Goal: Task Accomplishment & Management: Use online tool/utility

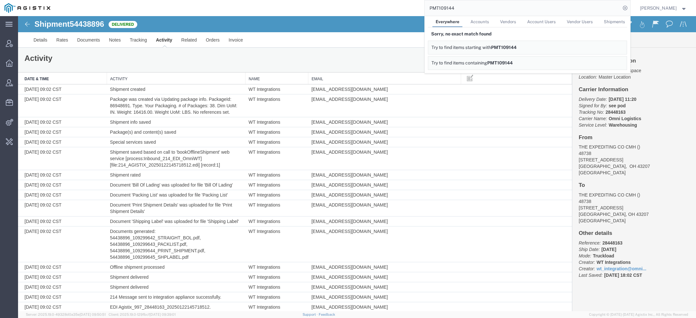
scroll to position [321, 0]
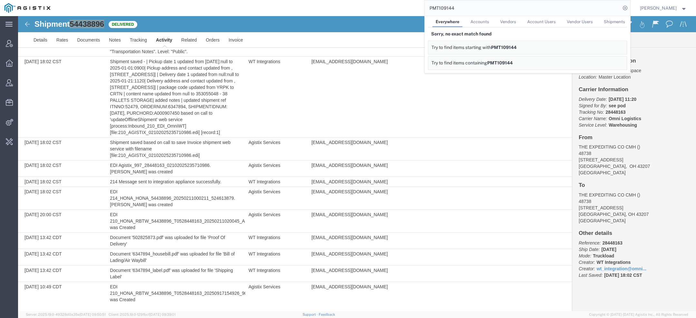
click at [391, 9] on div "PMT109144 Everywhere Accounts Vendors Account Users Vendor Users Shipments Sorr…" at bounding box center [342, 8] width 575 height 16
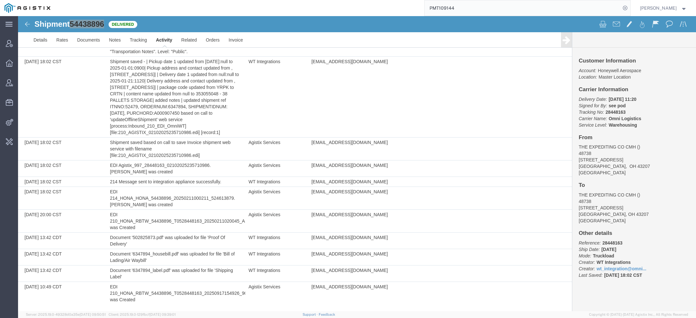
drag, startPoint x: 465, startPoint y: 9, endPoint x: 352, endPoint y: 5, distance: 113.1
click at [352, 5] on div "PMT109144" at bounding box center [342, 8] width 575 height 16
type input "ups"
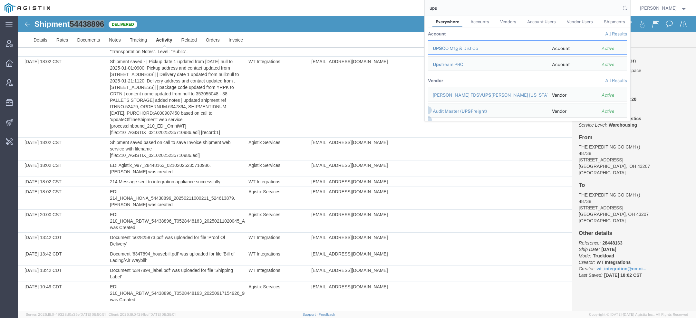
click at [513, 23] on span "Vendors" at bounding box center [508, 21] width 16 height 5
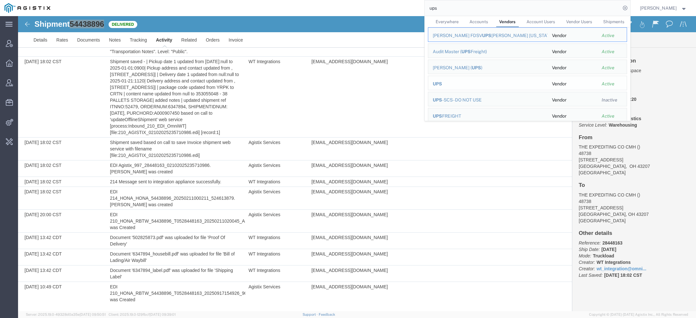
click at [442, 85] on span "UPS" at bounding box center [436, 83] width 9 height 5
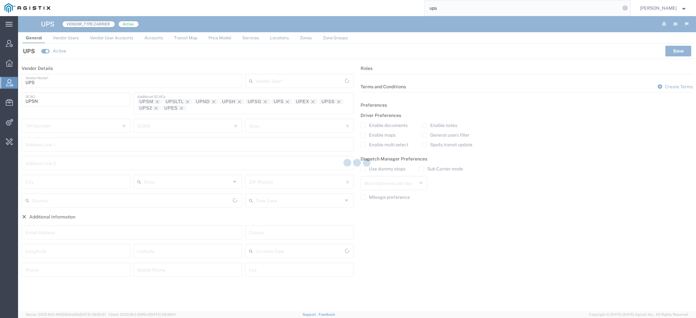
type input "Carrier"
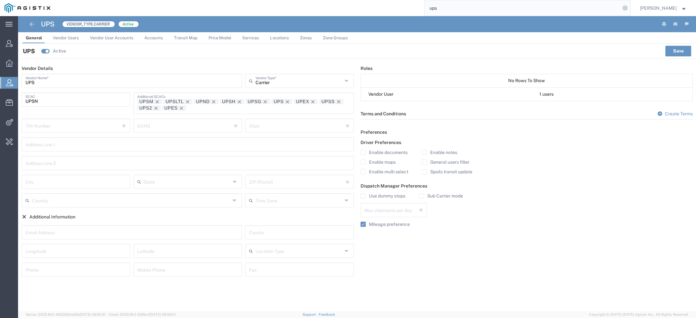
click at [247, 36] on span "Services" at bounding box center [250, 37] width 17 height 5
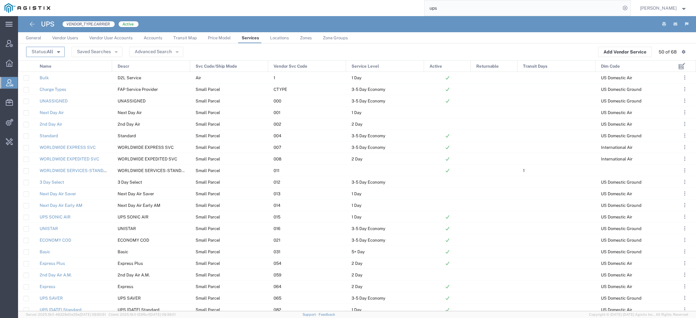
click at [50, 50] on span "All" at bounding box center [50, 51] width 6 height 5
click at [46, 67] on span "Active" at bounding box center [64, 64] width 74 height 10
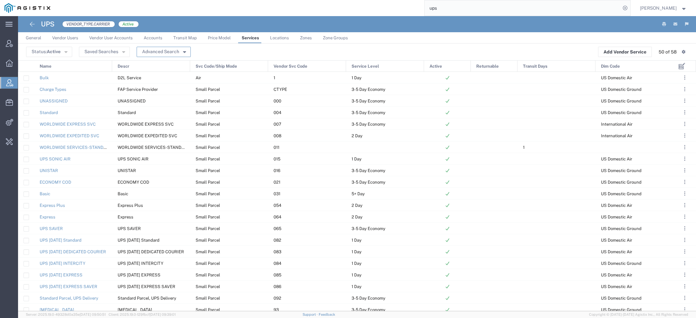
click at [169, 50] on button "Advanced Search" at bounding box center [164, 52] width 54 height 10
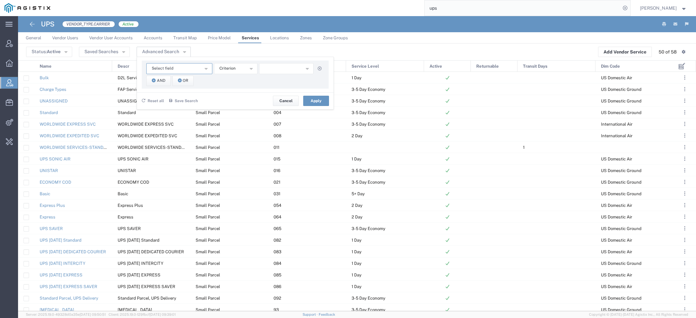
click at [163, 69] on span "Select field" at bounding box center [163, 68] width 22 height 6
click at [160, 98] on span "Name" at bounding box center [178, 98] width 65 height 8
click at [232, 65] on button "starts with" at bounding box center [235, 68] width 43 height 11
click at [232, 78] on span "contains" at bounding box center [235, 80] width 42 height 8
click at [289, 69] on input "text" at bounding box center [286, 68] width 55 height 11
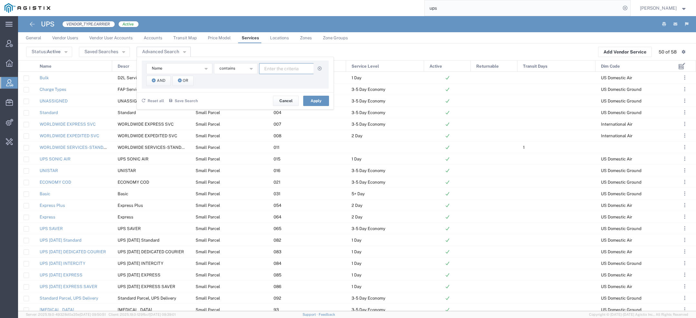
paste input "2nd Day Air"
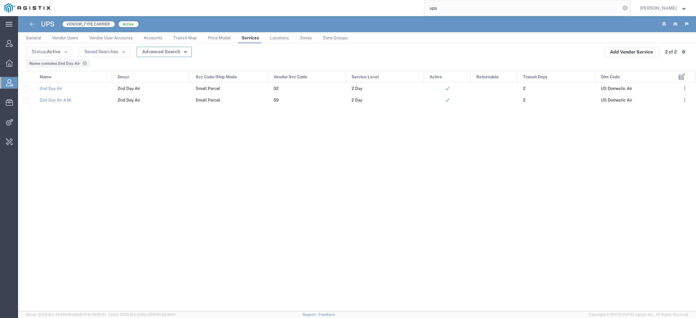
click at [182, 56] on button "Advanced Search" at bounding box center [164, 52] width 55 height 10
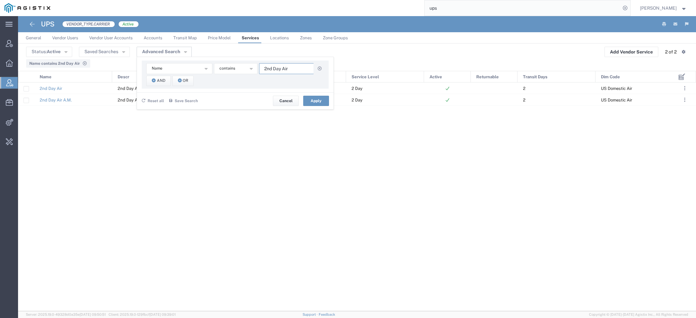
click at [276, 72] on input "2nd Day Air" at bounding box center [286, 68] width 55 height 11
paste input "Next"
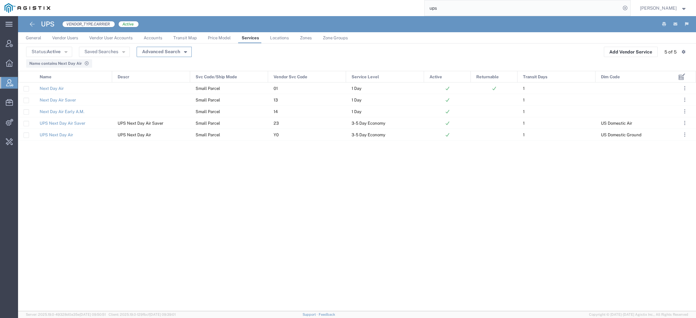
click at [164, 48] on button "Advanced Search" at bounding box center [164, 52] width 55 height 10
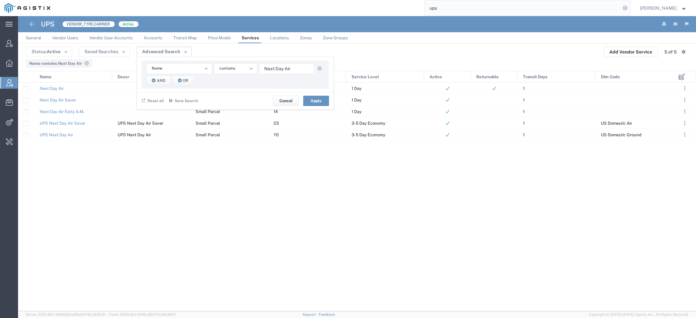
click at [418, 283] on div "Next Day Air Small Parcel 01 1 Day 1 Next Day Air Saver Small Parcel 13 1 Day 1…" at bounding box center [345, 196] width 655 height 229
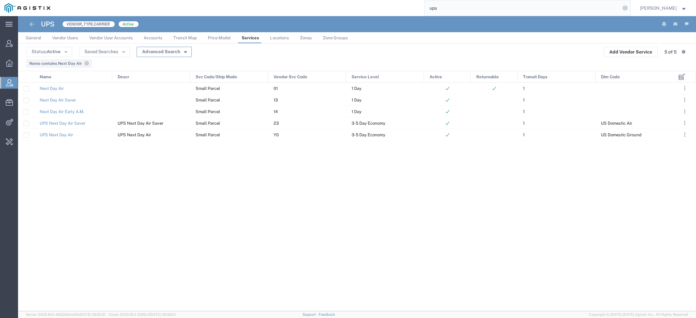
click at [176, 53] on button "Advanced Search" at bounding box center [164, 52] width 55 height 10
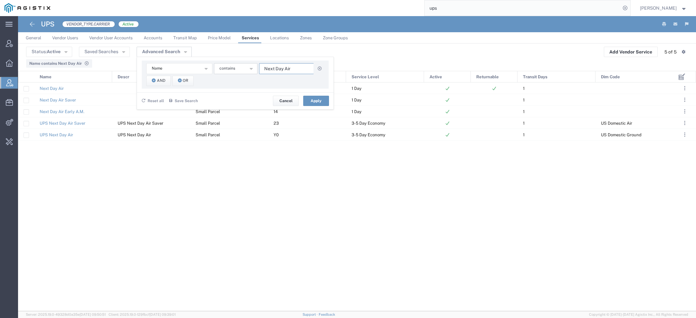
drag, startPoint x: 290, startPoint y: 68, endPoint x: 216, endPoint y: 68, distance: 73.7
click at [216, 68] on div "Name Descr Dim Code Name Service Level Svc Code/Ship Mode Transit Days Vendor S…" at bounding box center [235, 68] width 178 height 11
paste input "UPS 2nd Day Air A.M.?"
drag, startPoint x: 274, startPoint y: 65, endPoint x: 228, endPoint y: 65, distance: 46.4
click at [223, 65] on div "Name Descr Dim Code Name Service Level Svc Code/Ship Mode Transit Days Vendor S…" at bounding box center [235, 68] width 178 height 11
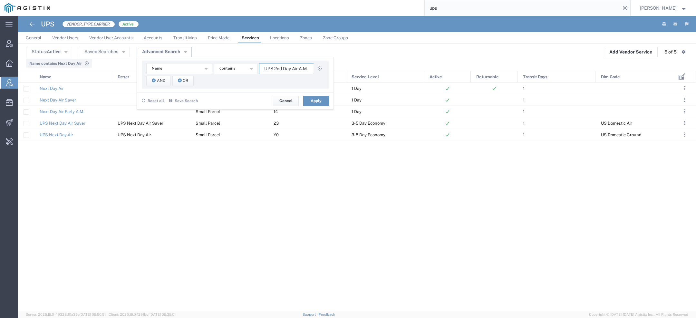
click at [272, 69] on input "UPS 2nd Day Air A.M." at bounding box center [286, 68] width 55 height 11
click at [274, 69] on input "UPS 2nd Day Air A.M." at bounding box center [286, 68] width 55 height 11
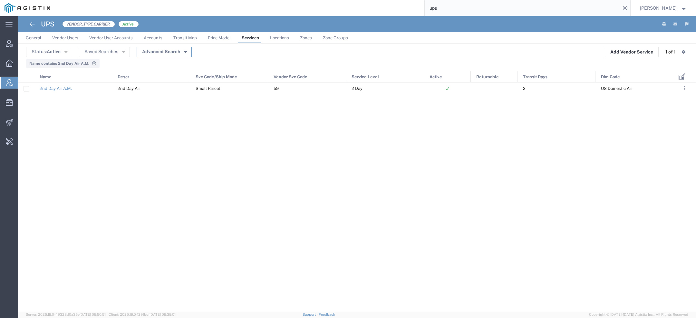
click at [187, 53] on button "Advanced Search" at bounding box center [164, 52] width 55 height 10
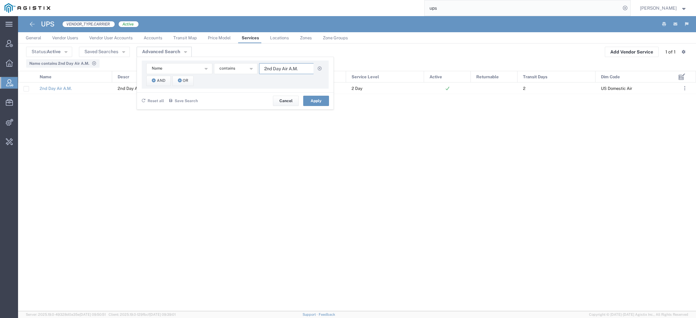
click at [304, 71] on input "2nd Day Air A.M." at bounding box center [286, 68] width 55 height 11
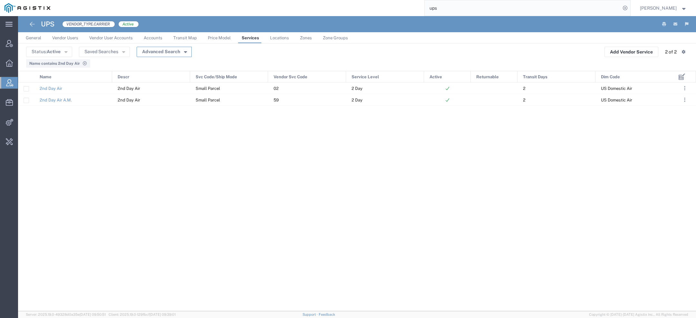
click at [181, 54] on button "Advanced Search" at bounding box center [164, 52] width 55 height 10
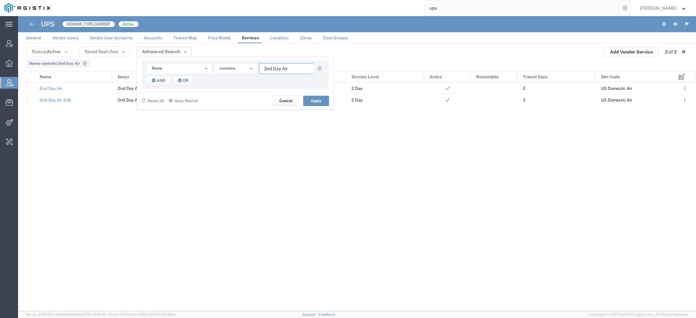
drag, startPoint x: 298, startPoint y: 73, endPoint x: 170, endPoint y: 58, distance: 128.7
click at [197, 59] on div "Name Descr Dim Code Name Service Level Svc Code/Ship Mode Transit Days Vendor S…" at bounding box center [235, 83] width 197 height 53
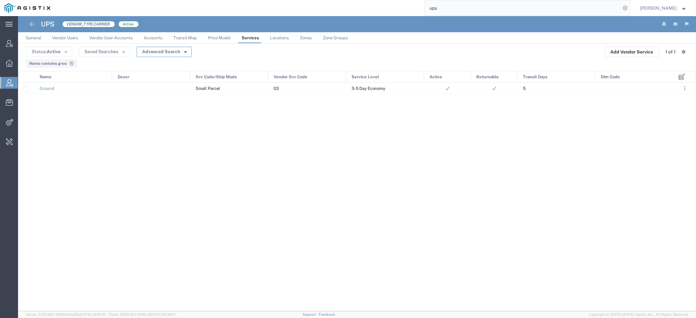
click at [166, 49] on button "Advanced Search" at bounding box center [164, 52] width 55 height 10
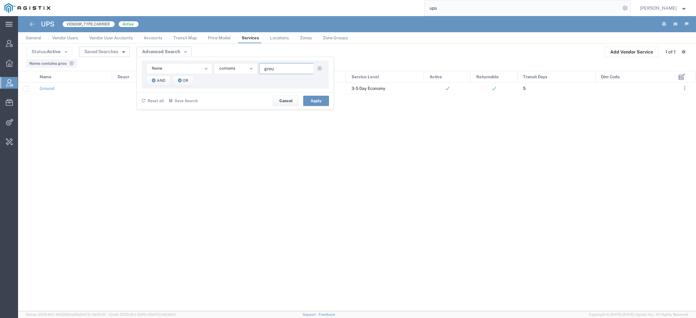
drag, startPoint x: 284, startPoint y: 68, endPoint x: 116, endPoint y: 55, distance: 168.0
click at [118, 56] on agx-table-filter "Status: Active Active All Inactive Saved Searches Advanced Search Name Descr Di…" at bounding box center [109, 52] width 166 height 10
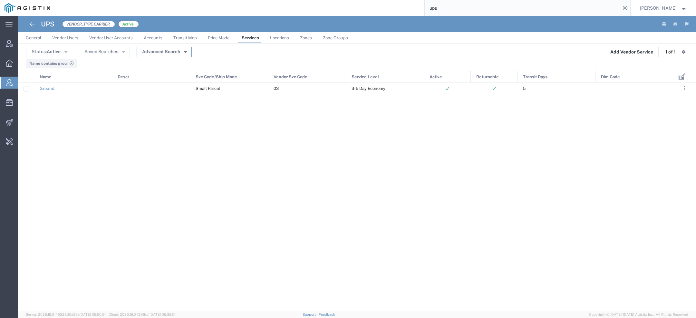
click at [171, 47] on button "Advanced Search" at bounding box center [164, 52] width 55 height 10
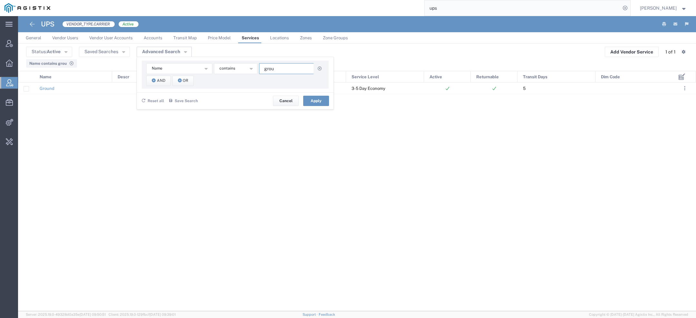
click at [286, 67] on input "grou" at bounding box center [286, 68] width 55 height 11
paste input "UPS Next Day Air Saver?"
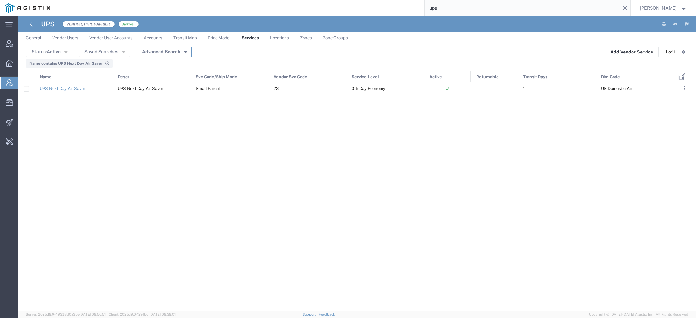
click at [187, 54] on button "Advanced Search" at bounding box center [164, 52] width 55 height 10
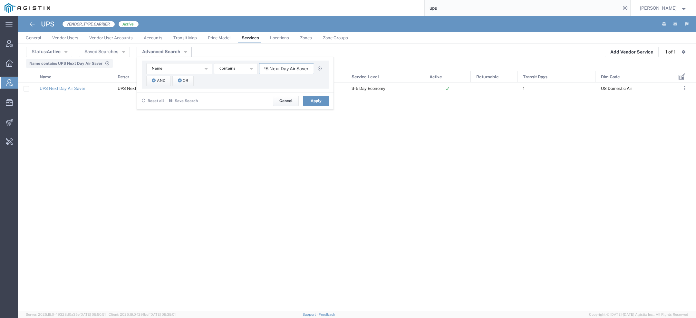
drag, startPoint x: 268, startPoint y: 68, endPoint x: 222, endPoint y: 61, distance: 47.2
click at [222, 61] on div "Name Descr Dim Code Name Service Level Svc Code/Ship Mode Transit Days Vendor S…" at bounding box center [235, 75] width 187 height 28
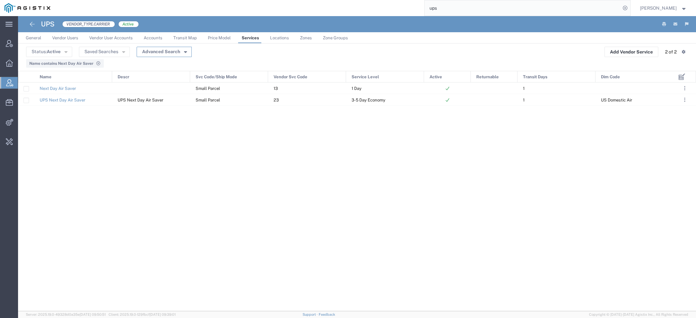
click at [174, 52] on button "Advanced Search" at bounding box center [164, 52] width 55 height 10
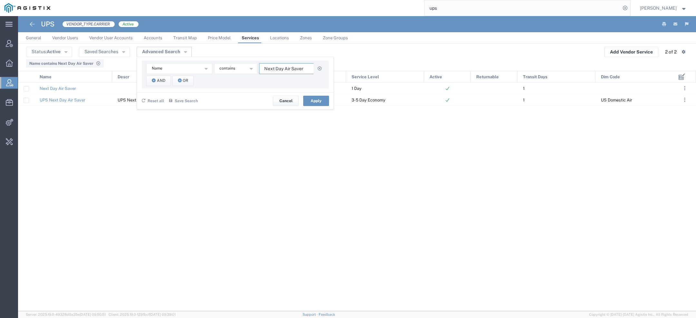
click at [272, 70] on input "Next Day Air Saver" at bounding box center [286, 68] width 55 height 11
paste input "UPS Next Day Air?"
click at [274, 68] on input "UPS Next Day Air" at bounding box center [286, 68] width 55 height 11
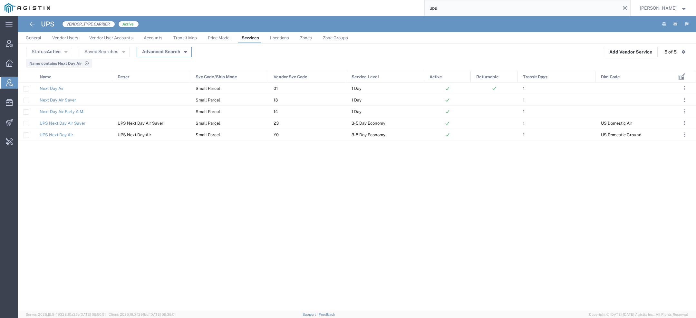
click at [179, 48] on button "Advanced Search" at bounding box center [164, 52] width 55 height 10
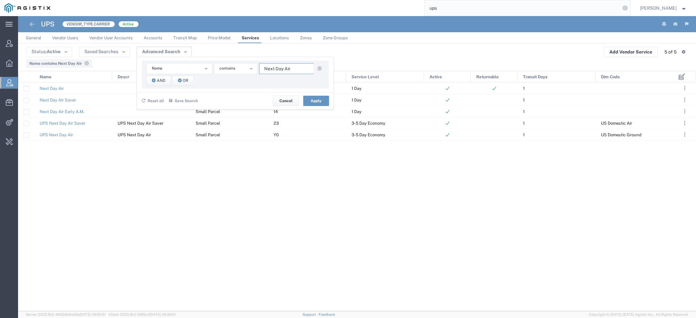
drag, startPoint x: 295, startPoint y: 67, endPoint x: 117, endPoint y: 67, distance: 178.1
click at [140, 67] on agx-table-advanced-filter "Name Descr Dim Code Name Service Level Svc Code/Ship Mode Transit Days Vendor S…" at bounding box center [235, 85] width 196 height 49
type input "worldwide"
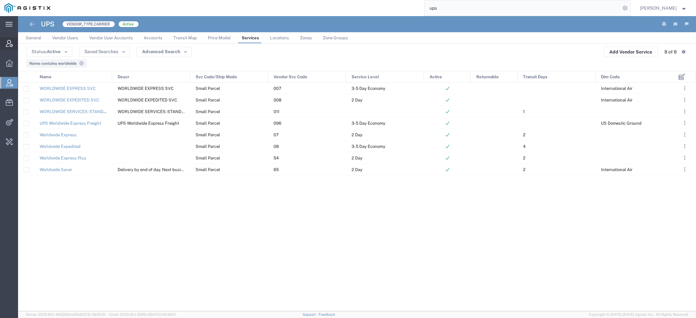
click at [8, 48] on div at bounding box center [9, 43] width 18 height 13
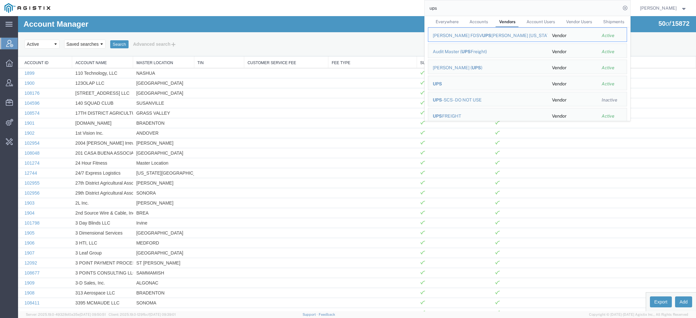
drag, startPoint x: 444, startPoint y: 9, endPoint x: 270, endPoint y: 7, distance: 173.9
click at [301, 8] on div "ups Everywhere Accounts Vendors Account Users Vendor Users Shipments ACOSTA FDS…" at bounding box center [342, 8] width 575 height 16
paste input "56597591"
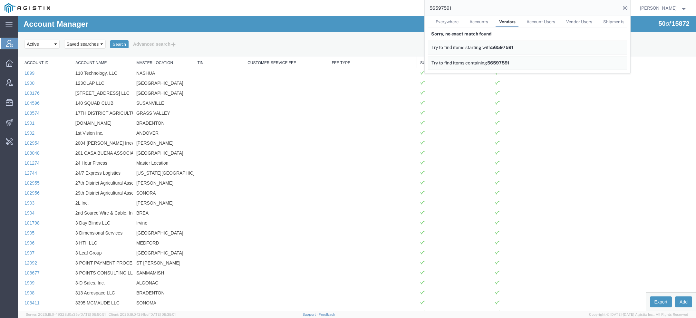
drag, startPoint x: 445, startPoint y: 24, endPoint x: 427, endPoint y: 8, distance: 24.2
click at [445, 24] on link "Everywhere" at bounding box center [446, 21] width 29 height 11
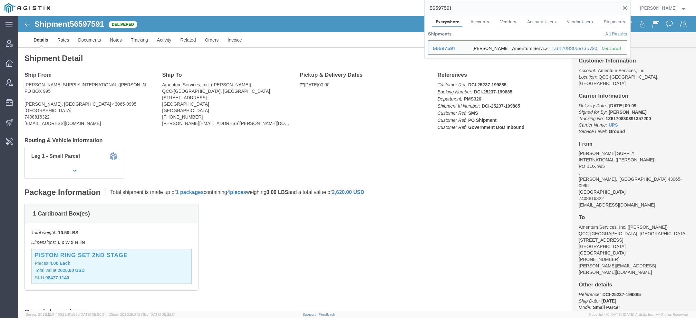
click at [439, 5] on input "56597591" at bounding box center [522, 7] width 196 height 15
click at [439, 6] on input "56597591" at bounding box center [522, 7] width 196 height 15
paste input "62750"
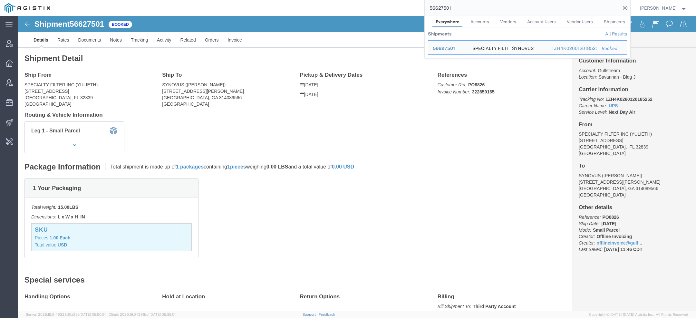
click at [439, 6] on input "56627501" at bounding box center [522, 7] width 196 height 15
paste input "36123"
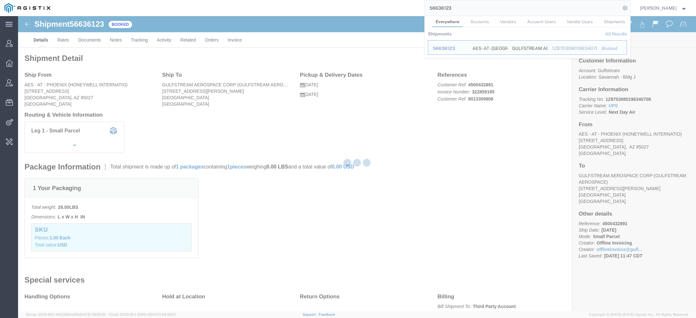
click at [447, 10] on input "56636123" at bounding box center [522, 7] width 196 height 15
paste input "4328"
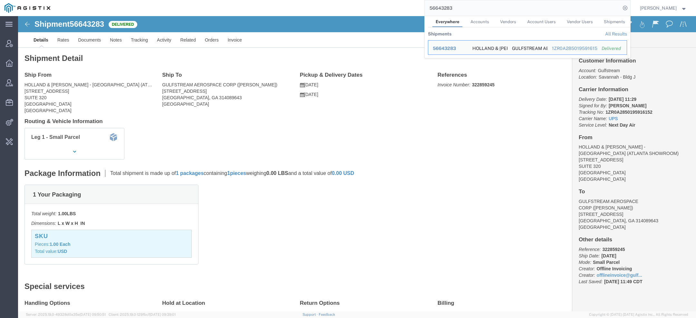
click at [450, 9] on input "56643283" at bounding box center [522, 7] width 196 height 15
paste input "74421"
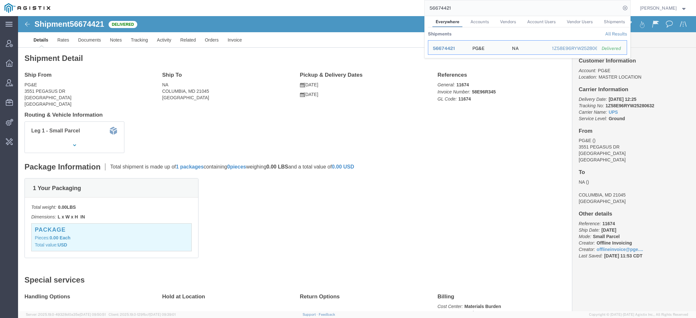
drag, startPoint x: 462, startPoint y: 6, endPoint x: 325, endPoint y: 6, distance: 137.2
click at [363, 6] on div "56674421 Everywhere Accounts Vendors Account Users Vendor Users Shipments Shipm…" at bounding box center [342, 8] width 575 height 16
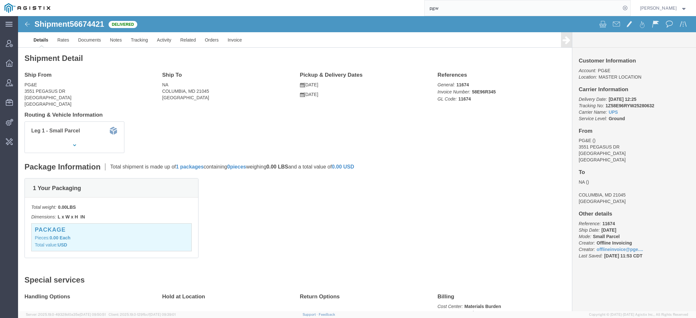
type input "pgw"
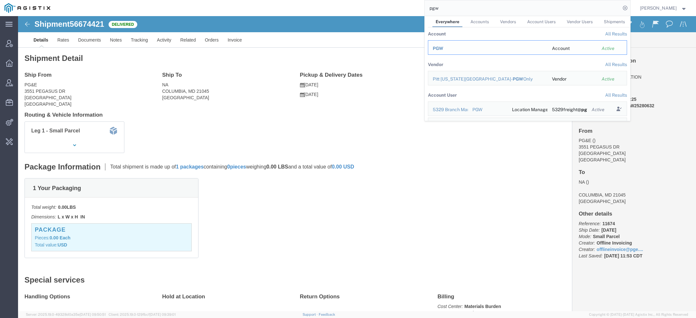
click at [442, 48] on span "PGW" at bounding box center [437, 48] width 11 height 5
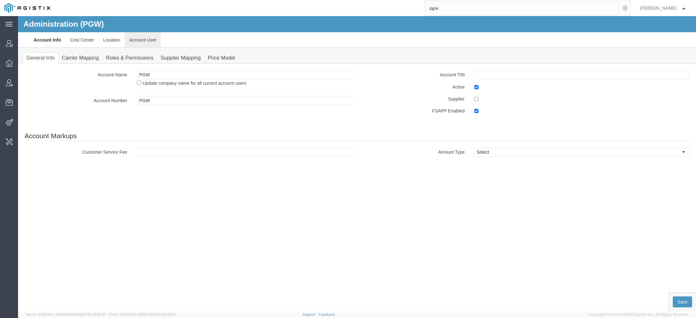
click at [146, 41] on link "Account User" at bounding box center [143, 39] width 36 height 15
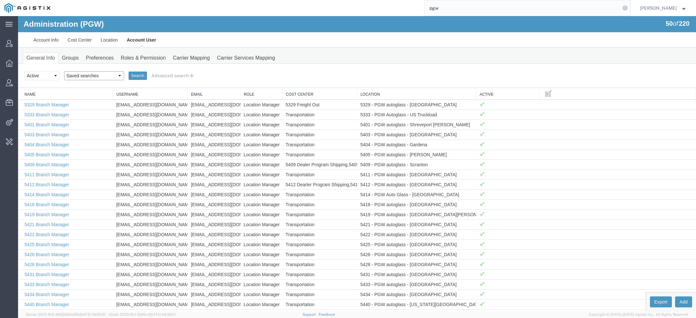
click at [98, 75] on select "Saved searches Exclude Branch Manager Jason Offline user" at bounding box center [94, 75] width 60 height 9
select select "Offline user"
click at [64, 71] on select "Saved searches Exclude Branch Manager Jason Offline user" at bounding box center [94, 75] width 60 height 9
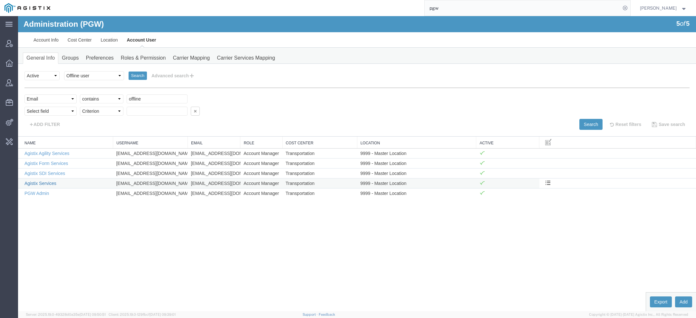
click at [45, 181] on link "Agistix Services" at bounding box center [40, 183] width 32 height 5
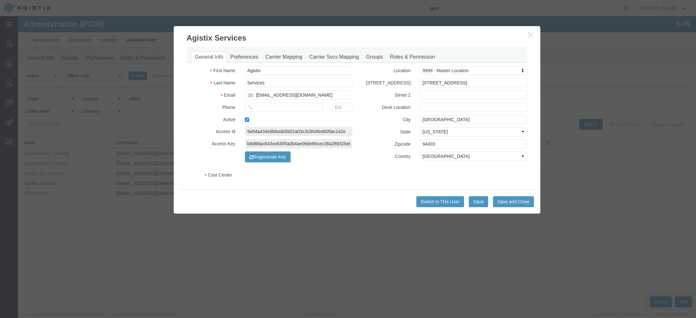
select select "COSTCENTER"
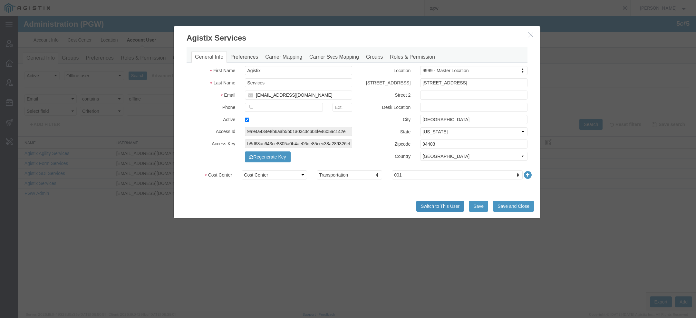
click at [428, 206] on button "Switch to This User" at bounding box center [440, 206] width 48 height 11
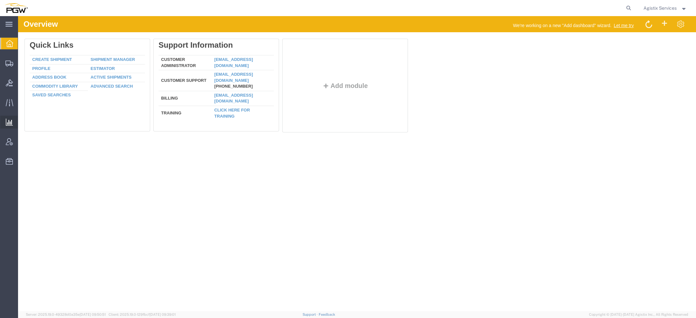
click at [0, 0] on span "Saved Reports" at bounding box center [0, 0] width 0 height 0
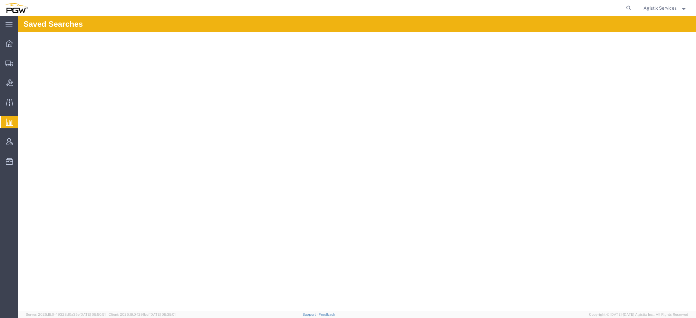
click at [659, 6] on span "Agistix Services" at bounding box center [659, 8] width 33 height 7
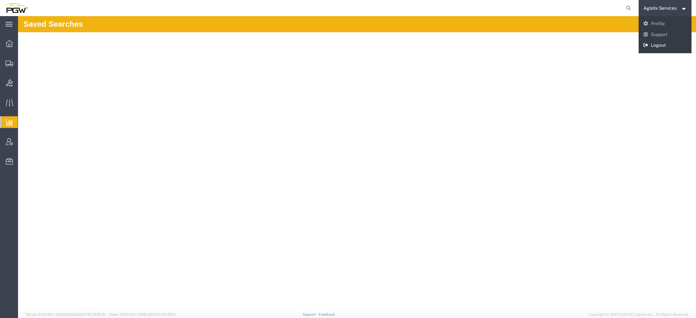
click at [652, 45] on link "Logout" at bounding box center [664, 45] width 53 height 11
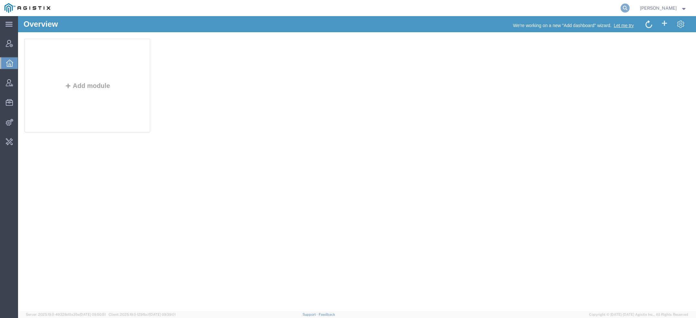
click at [623, 10] on icon at bounding box center [624, 8] width 9 height 9
paste input "S02407697"
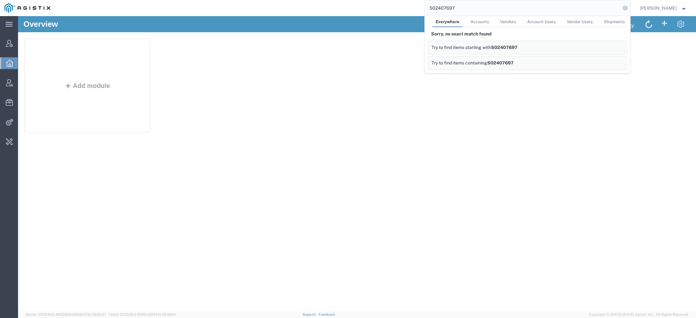
click at [381, 21] on div "We're working on a new "Add dashboard" wizard. Let me try" at bounding box center [526, 26] width 338 height 12
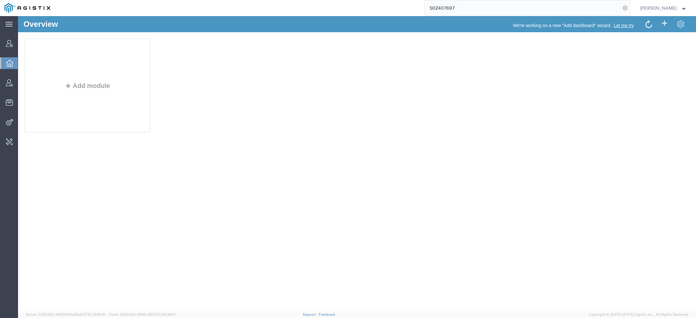
drag, startPoint x: 474, startPoint y: 11, endPoint x: 371, endPoint y: 2, distance: 102.8
click at [371, 2] on div "S02407697" at bounding box center [342, 8] width 575 height 16
paste input "Brian.m.potter1.ctr@us.navy.mil"
type input "Brian.m.potter1.ctr@us.navy.mil"
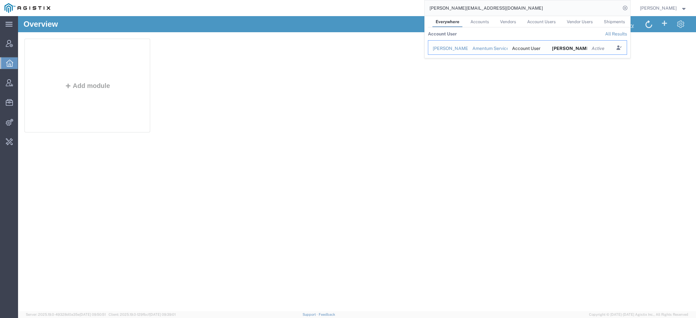
click at [451, 45] on div "Brian Potter" at bounding box center [447, 48] width 31 height 7
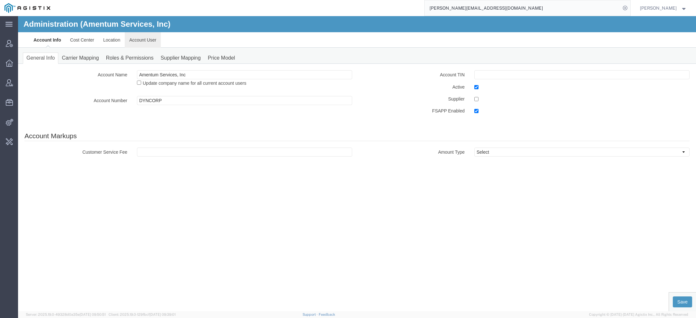
click at [141, 41] on link "Account User" at bounding box center [143, 39] width 36 height 15
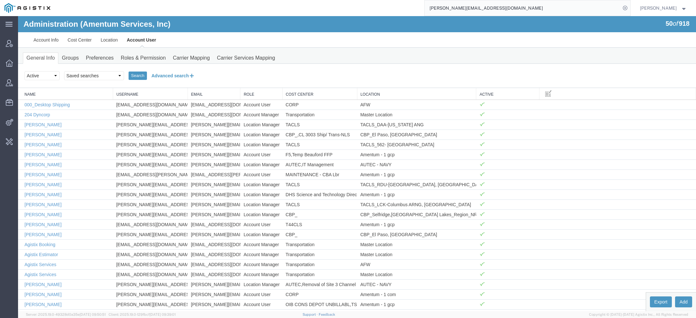
click at [172, 80] on button "Advanced search" at bounding box center [173, 75] width 52 height 11
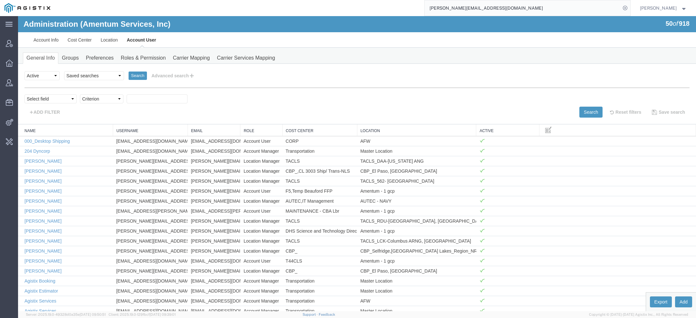
click at [45, 103] on div "Select field Cost Center Email Location Name Role Username Criterion" at bounding box center [356, 100] width 665 height 12
click at [43, 96] on select "Select field Cost Center Email Location Name Role Username" at bounding box center [50, 98] width 52 height 9
select select "email"
click at [24, 94] on select "Select field Cost Center Email Location Name Role Username" at bounding box center [50, 98] width 52 height 9
click at [100, 99] on div at bounding box center [357, 163] width 678 height 295
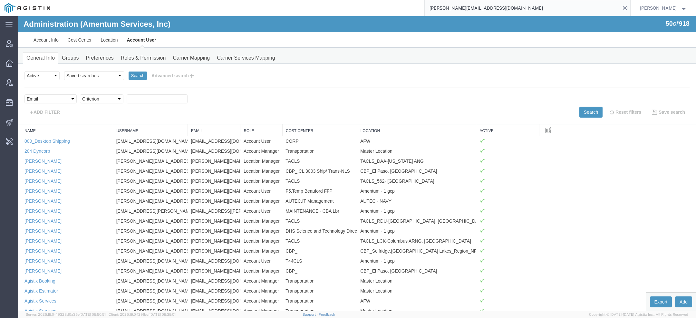
click at [100, 113] on div at bounding box center [357, 163] width 678 height 295
click at [98, 100] on select "Criterion contains does not contain is is blank is not blank starts with" at bounding box center [101, 98] width 43 height 9
select select "contains"
click at [80, 94] on select "Criterion contains does not contain is is blank is not blank starts with" at bounding box center [101, 98] width 43 height 9
paste input "Brian.m.potter1.ctr@us.navy.mil"
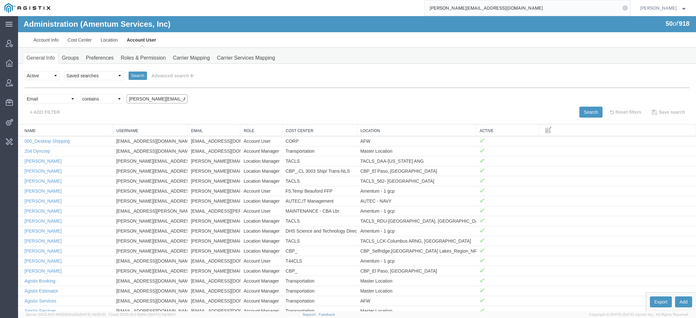
scroll to position [0, 16]
type input "Brian.m.potter1.ctr@us.navy.mil"
click at [585, 109] on button "Search" at bounding box center [590, 112] width 23 height 11
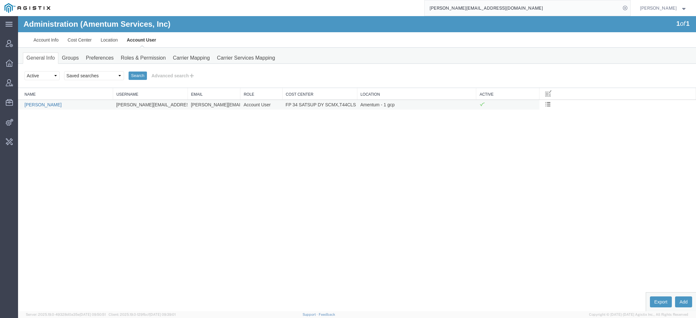
click at [41, 102] on link "[PERSON_NAME]" at bounding box center [42, 104] width 37 height 5
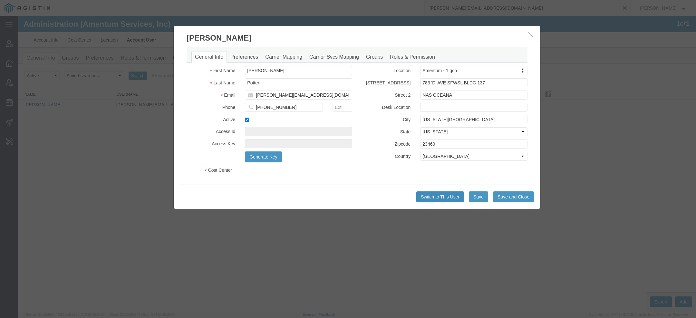
select select "COSTCENTER"
select select "DEPARTMENT"
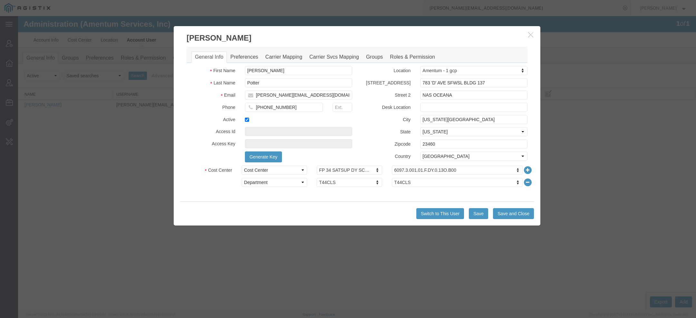
click at [439, 207] on div "Switch to This User Save Save and Close" at bounding box center [357, 213] width 354 height 24
click at [448, 209] on button "Switch to This User" at bounding box center [440, 213] width 48 height 11
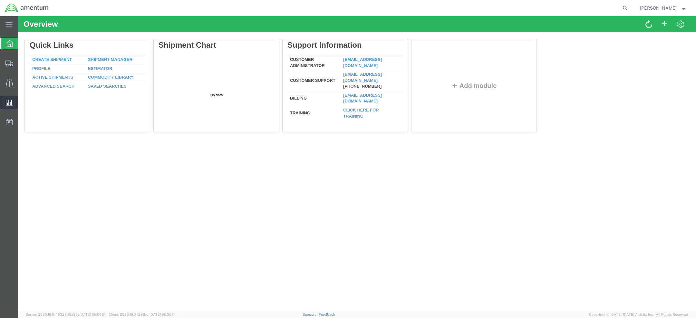
click at [0, 0] on span "Ad Hoc Reports" at bounding box center [0, 0] width 0 height 0
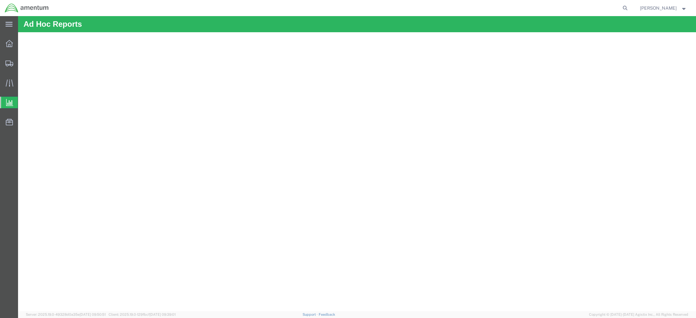
click at [0, 0] on span "Saved Reports" at bounding box center [0, 0] width 0 height 0
click at [678, 11] on span "[PERSON_NAME]" at bounding box center [663, 8] width 47 height 7
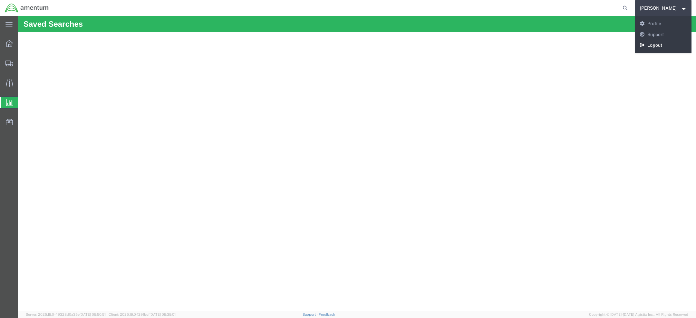
click at [668, 47] on link "Logout" at bounding box center [663, 45] width 57 height 11
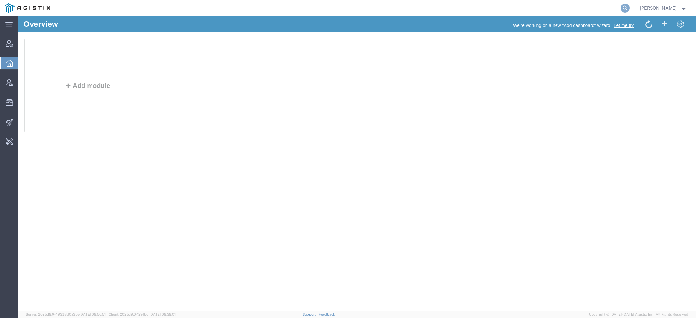
click at [623, 7] on icon at bounding box center [624, 8] width 9 height 9
paste input "[PERSON_NAME][EMAIL_ADDRESS][DOMAIN_NAME]"
type input "[PERSON_NAME][EMAIL_ADDRESS][DOMAIN_NAME]"
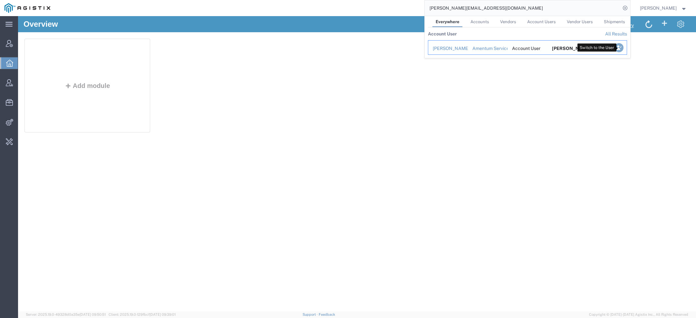
click at [620, 50] on icon "Search Results" at bounding box center [618, 47] width 9 height 9
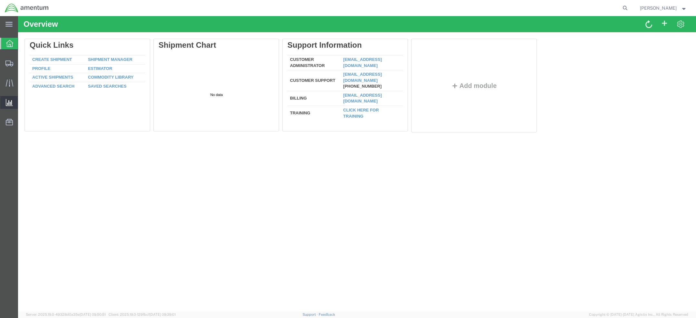
click at [0, 0] on span "Saved Reports" at bounding box center [0, 0] width 0 height 0
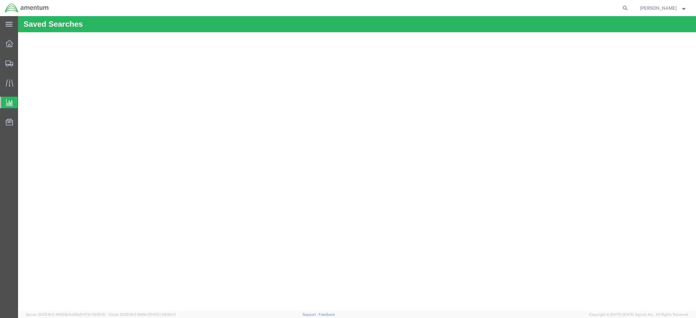
click at [0, 0] on span "Saved Reports" at bounding box center [0, 0] width 0 height 0
click at [656, 12] on div "Brian Potter" at bounding box center [663, 8] width 57 height 16
click at [660, 9] on span "[PERSON_NAME]" at bounding box center [658, 8] width 37 height 7
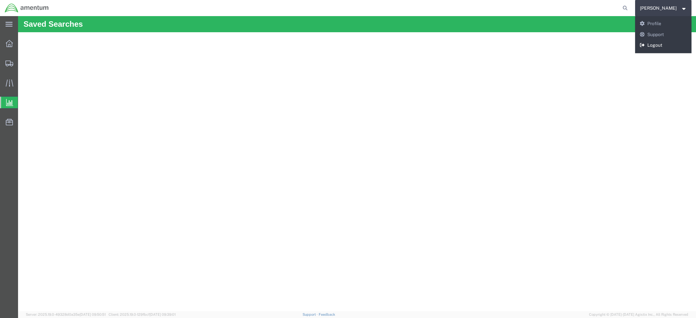
click at [666, 44] on link "Logout" at bounding box center [663, 45] width 57 height 11
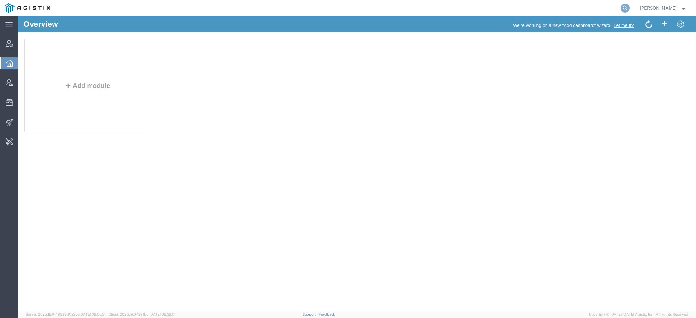
click at [628, 6] on icon at bounding box center [624, 8] width 9 height 9
paste input "Brian.m.potter1.ctr@us.navy.mil"
type input "Brian.m.potter1.ctr@us.navy.mil"
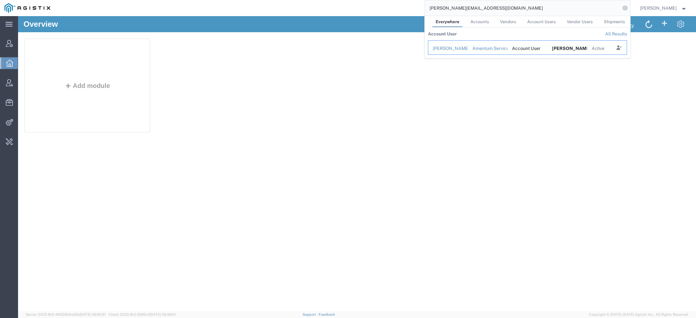
click at [450, 48] on div "Brian Potter" at bounding box center [447, 48] width 31 height 7
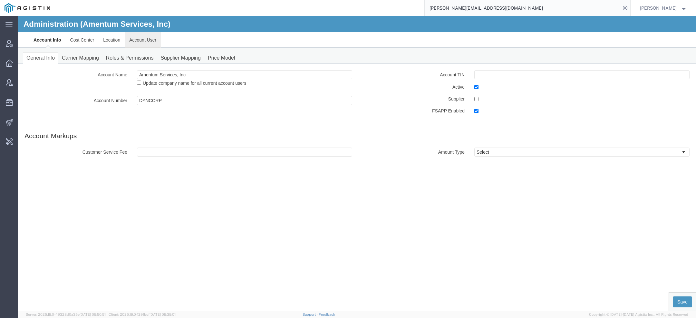
click at [139, 43] on link "Account User" at bounding box center [143, 39] width 36 height 15
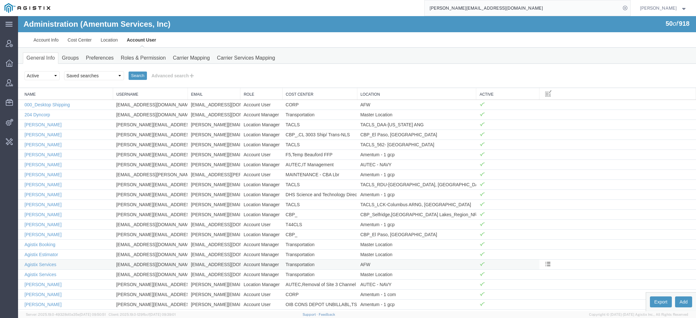
click at [50, 259] on td "Agistix Services" at bounding box center [65, 264] width 95 height 10
click at [51, 262] on link "Agistix Services" at bounding box center [40, 264] width 32 height 5
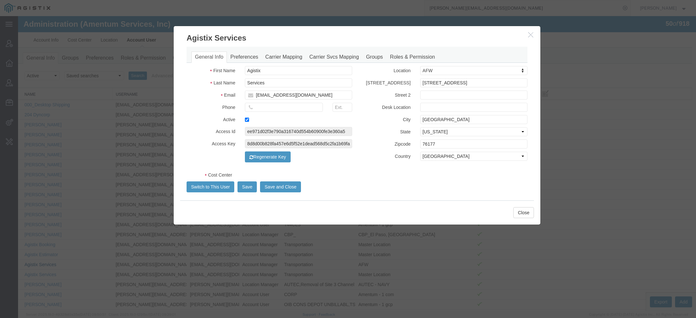
select select "DEPARTMENT"
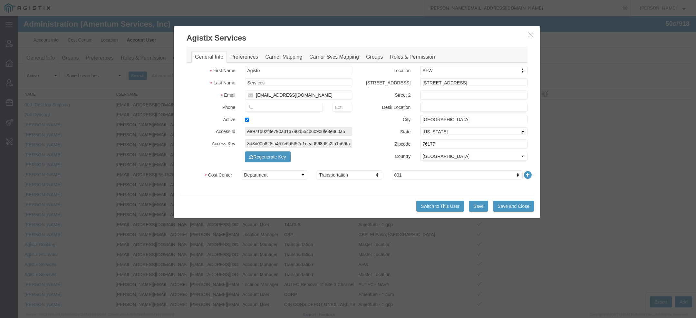
click at [536, 33] on h3 "Agistix Services" at bounding box center [357, 34] width 366 height 17
click at [531, 33] on button "button" at bounding box center [531, 35] width 8 height 8
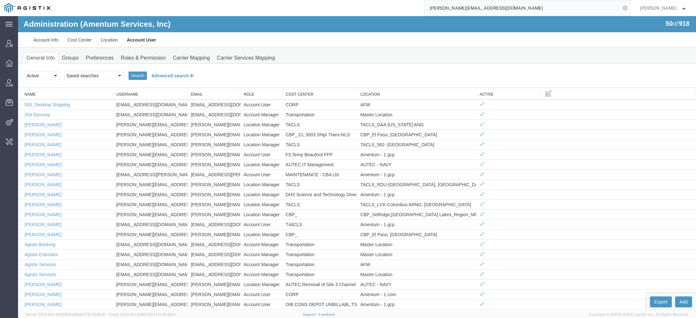
click at [173, 77] on button "Advanced search" at bounding box center [173, 75] width 52 height 11
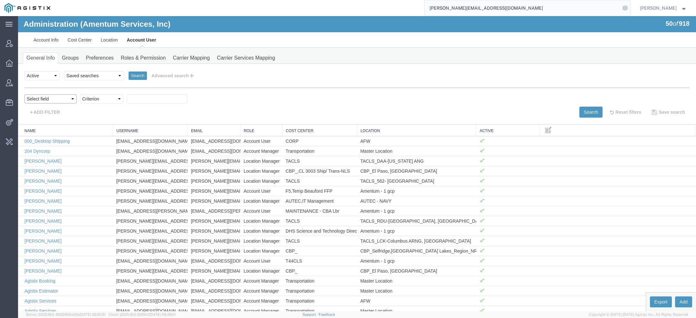
click at [67, 100] on select "Select field Cost Center Email Location Name Role Username" at bounding box center [50, 98] width 52 height 9
select select "locationName"
click at [24, 94] on select "Select field Cost Center Email Location Name Role Username" at bounding box center [50, 98] width 52 height 9
click at [55, 99] on select "Select field Cost Center Email Location Name Role Username" at bounding box center [50, 98] width 52 height 9
select select "email"
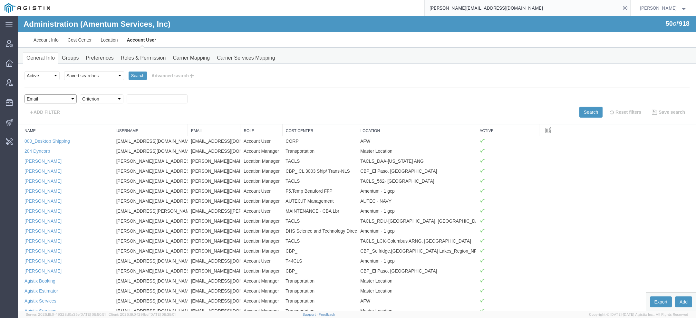
click at [24, 94] on select "Select field Cost Center Email Location Name Role Username" at bounding box center [50, 98] width 52 height 9
select select "contains"
click at [80, 94] on select "Criterion contains does not contain is is blank is not blank starts with" at bounding box center [101, 98] width 43 height 9
paste input "Brian.m.potter1.ctr@us.navy.mil"
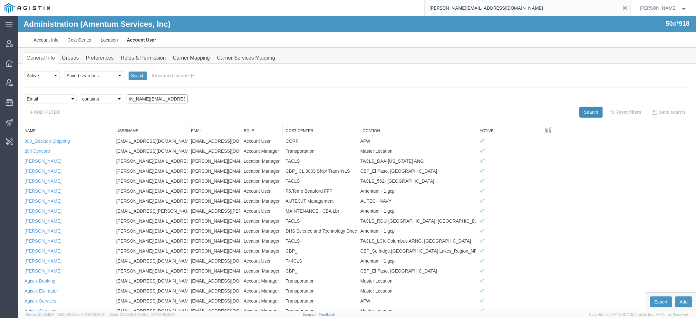
type input "Brian.m.potter1.ctr@us.navy.mil"
click at [589, 115] on button "Search" at bounding box center [590, 112] width 23 height 11
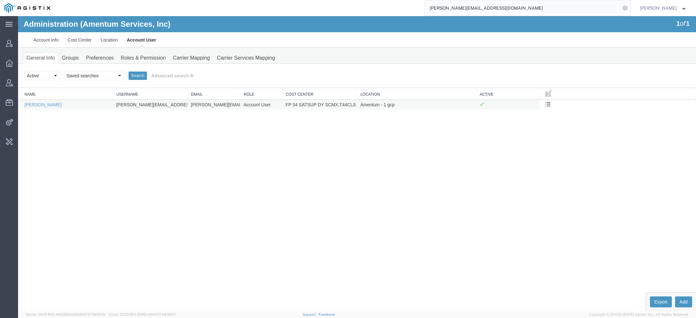
click at [44, 100] on td "Brian Potter" at bounding box center [65, 105] width 95 height 10
click at [44, 102] on link "Brian Potter" at bounding box center [42, 104] width 37 height 5
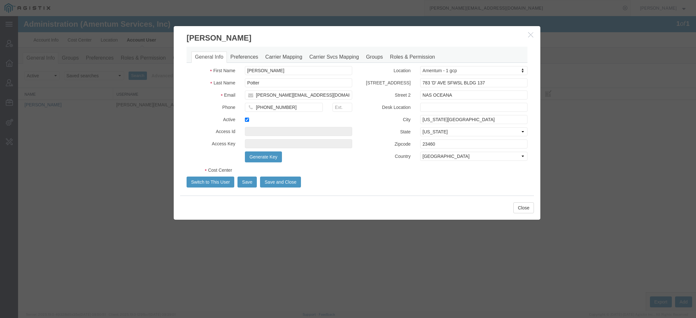
select select "COSTCENTER"
select select "DEPARTMENT"
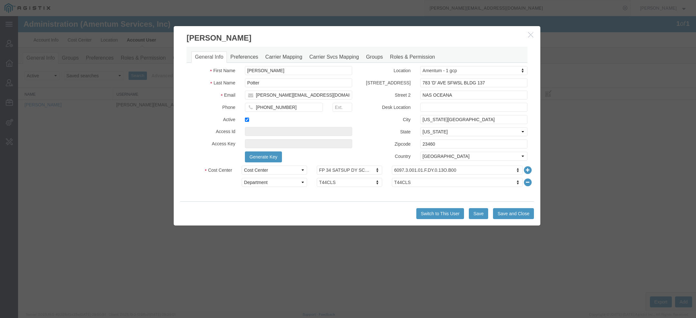
click at [530, 35] on icon "button" at bounding box center [530, 34] width 5 height 5
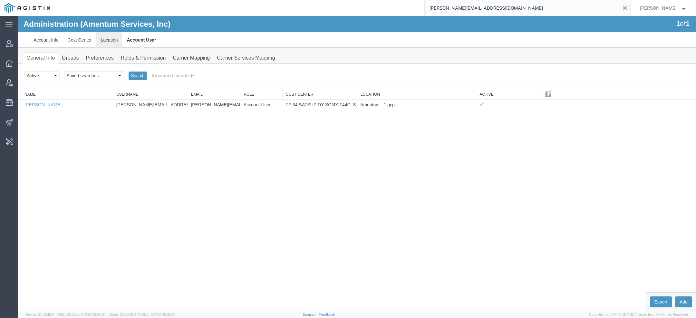
click at [117, 45] on link "Location" at bounding box center [109, 39] width 26 height 15
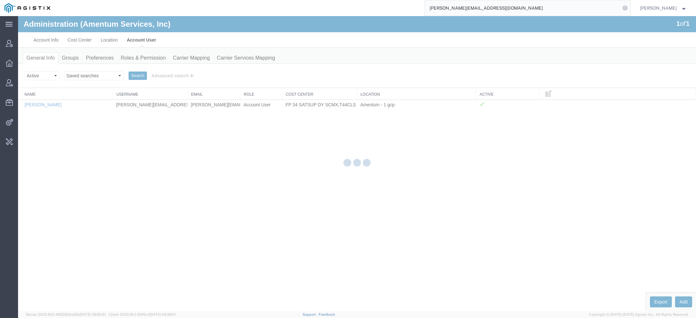
click at [138, 41] on div at bounding box center [357, 163] width 678 height 295
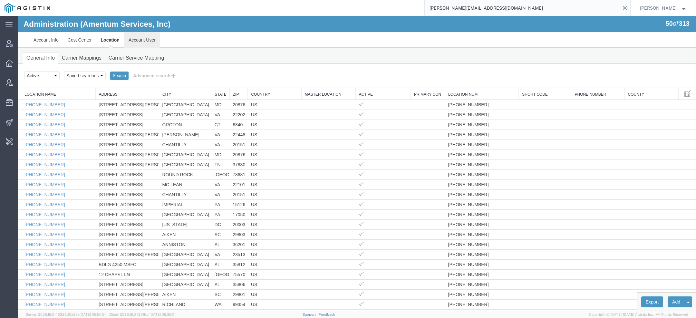
click at [138, 41] on link "Account User" at bounding box center [142, 39] width 36 height 15
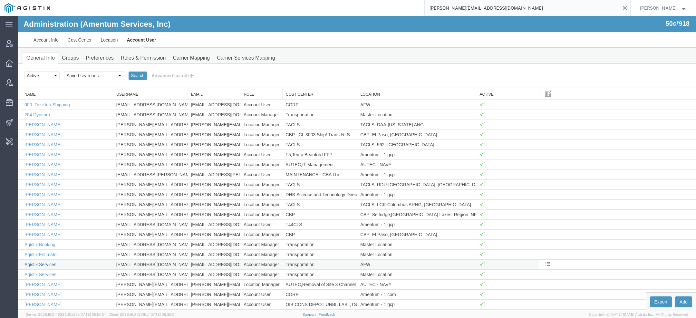
click at [48, 262] on link "Agistix Services" at bounding box center [40, 264] width 32 height 5
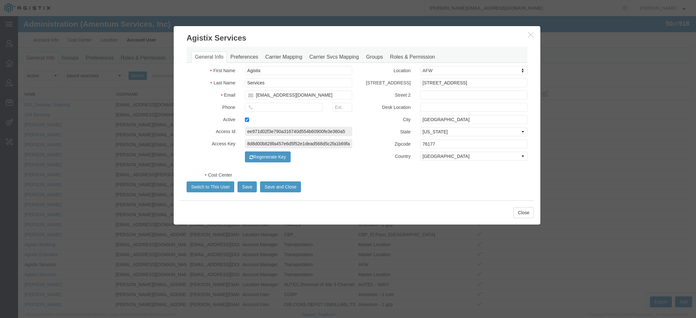
select select "DEPARTMENT"
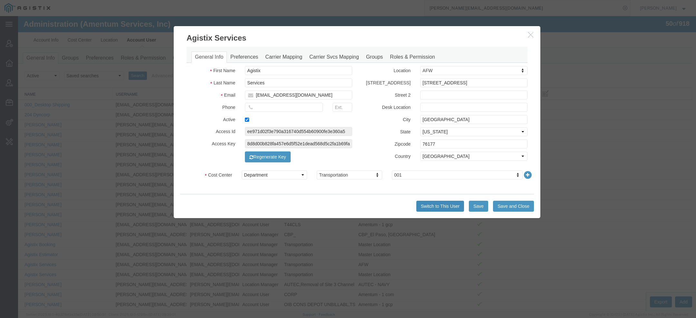
click at [424, 205] on button "Switch to This User" at bounding box center [440, 206] width 48 height 11
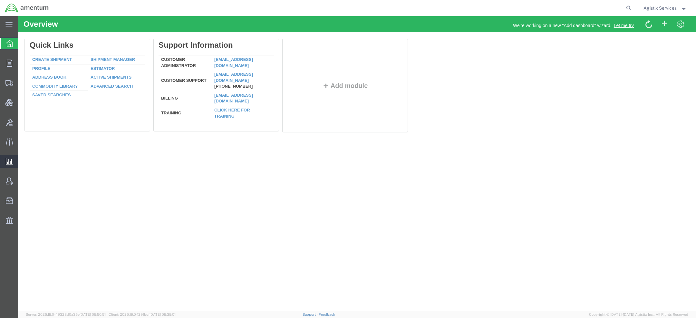
click at [0, 0] on span "Saved Reports" at bounding box center [0, 0] width 0 height 0
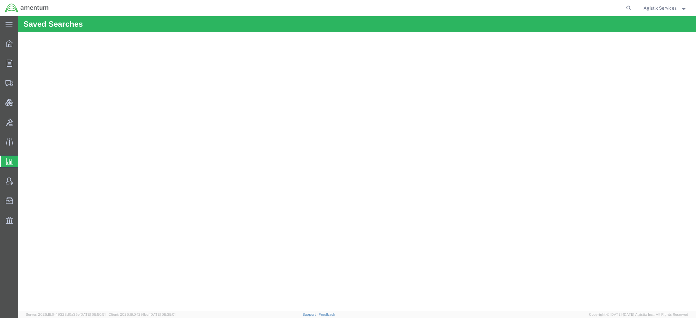
click at [655, 8] on span "Agistix Services" at bounding box center [659, 8] width 33 height 7
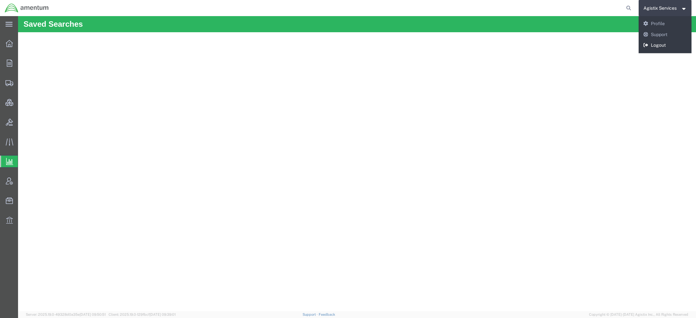
click at [655, 42] on link "Logout" at bounding box center [664, 45] width 53 height 11
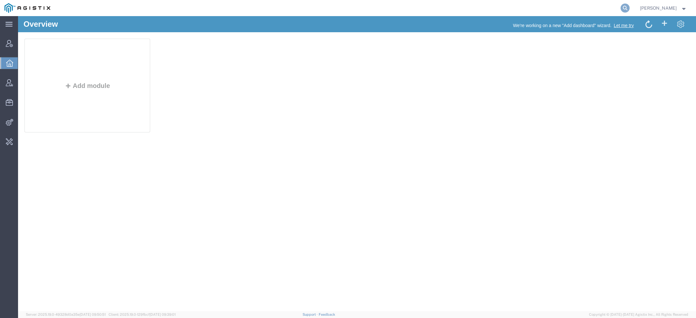
click at [623, 5] on icon at bounding box center [624, 8] width 9 height 9
paste input "n"
type input "amentum"
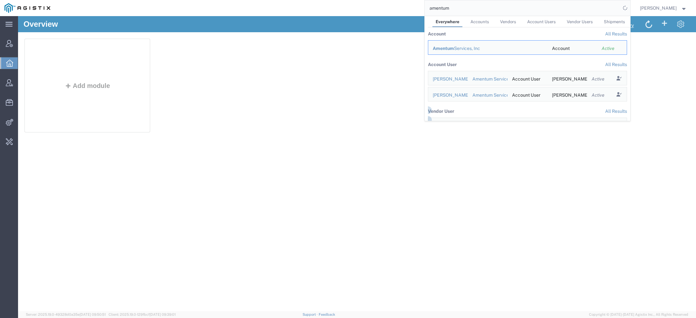
click at [464, 47] on div "Amentum Services, Inc" at bounding box center [487, 48] width 110 height 7
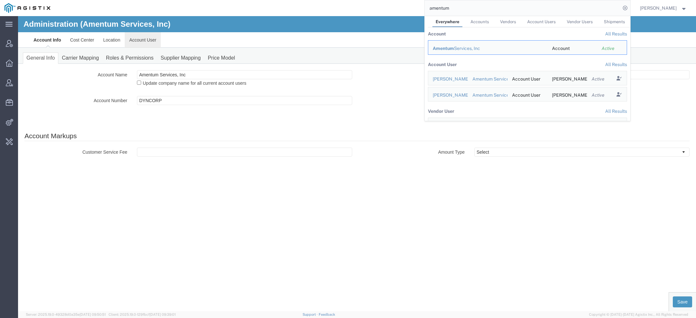
click at [144, 42] on link "Account User" at bounding box center [143, 39] width 36 height 15
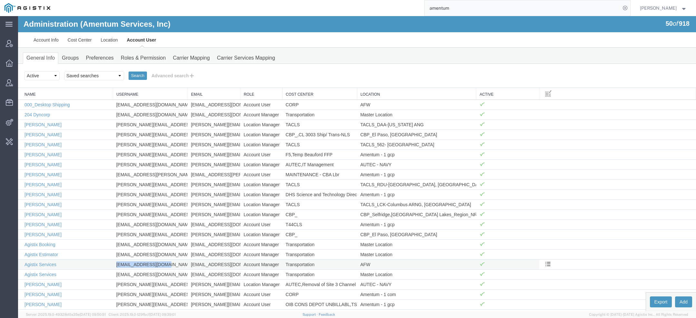
drag, startPoint x: 116, startPoint y: 262, endPoint x: 158, endPoint y: 262, distance: 42.2
click at [158, 262] on td "[EMAIL_ADDRESS][DOMAIN_NAME]" at bounding box center [150, 264] width 75 height 10
copy td "[EMAIL_ADDRESS][DOMAIN_NAME]"
click at [52, 262] on link "Agistix Services" at bounding box center [40, 264] width 32 height 5
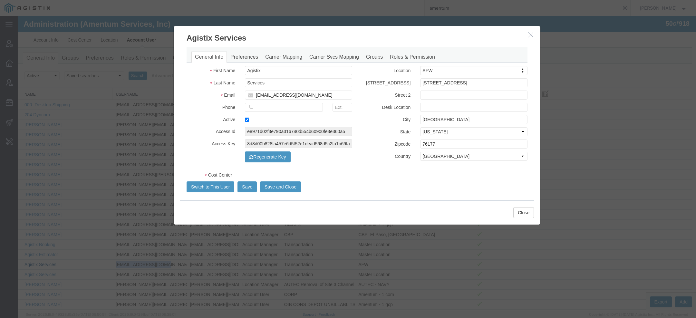
select select "DEPARTMENT"
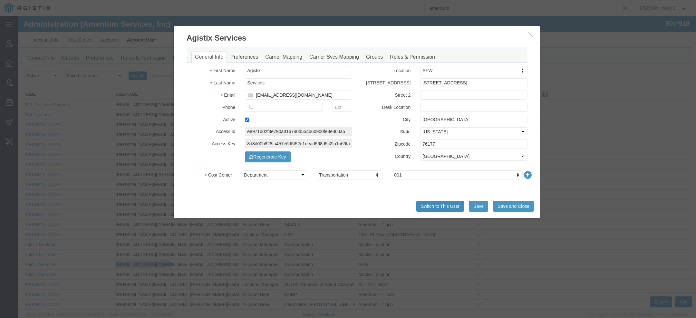
click at [435, 207] on button "Switch to This User" at bounding box center [440, 206] width 48 height 11
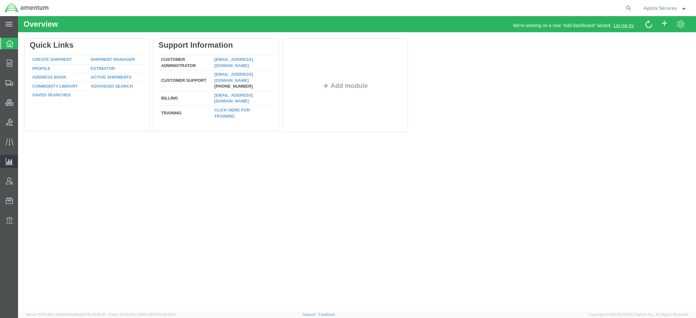
click at [0, 0] on span "Ad Hoc Reports" at bounding box center [0, 0] width 0 height 0
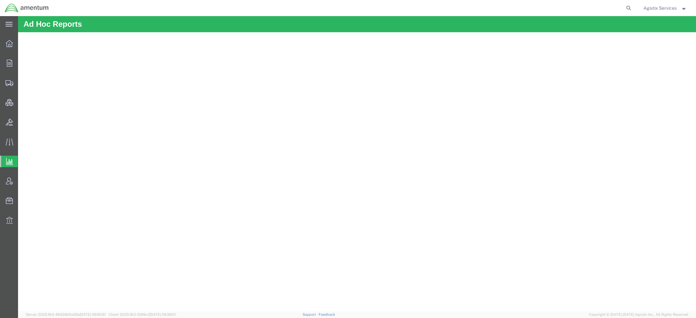
click at [665, 10] on span "Agistix Services" at bounding box center [659, 8] width 33 height 7
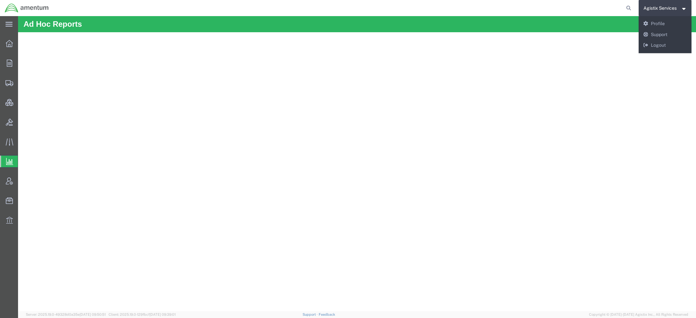
click at [658, 51] on div "Agistix Services Messages Notifications Profile Support Logout" at bounding box center [664, 34] width 53 height 37
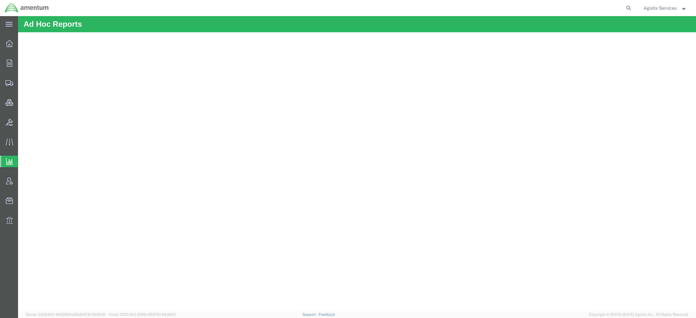
click at [655, 5] on span "Agistix Services" at bounding box center [659, 8] width 33 height 7
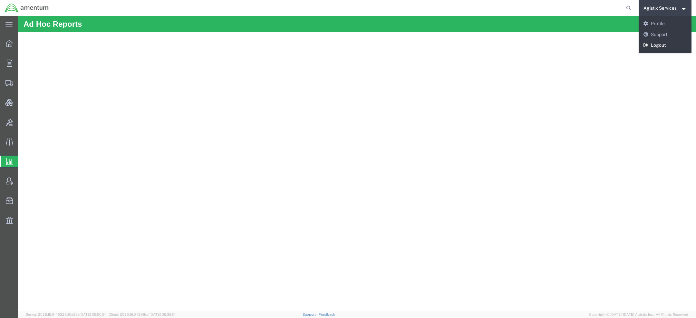
click at [655, 42] on link "Logout" at bounding box center [664, 45] width 53 height 11
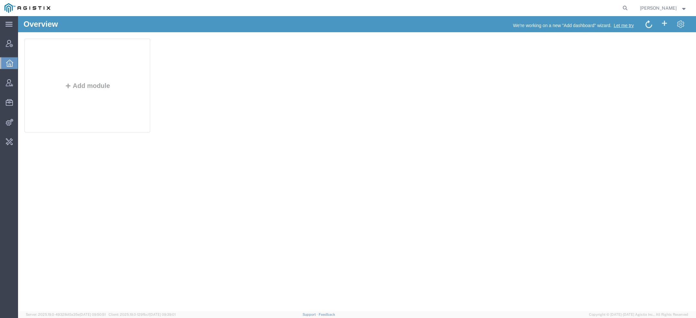
click at [629, 4] on form at bounding box center [625, 8] width 10 height 16
click at [629, 5] on icon at bounding box center [624, 8] width 9 height 9
paste input "[PERSON_NAME][EMAIL_ADDRESS][DOMAIN_NAME]"
type input "[PERSON_NAME][EMAIL_ADDRESS][DOMAIN_NAME]"
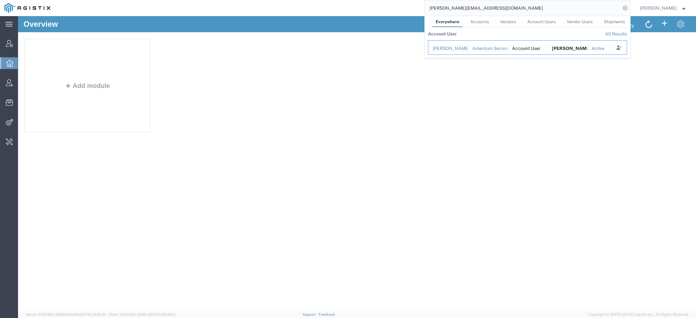
click at [447, 48] on div "Brian Potter" at bounding box center [447, 48] width 31 height 7
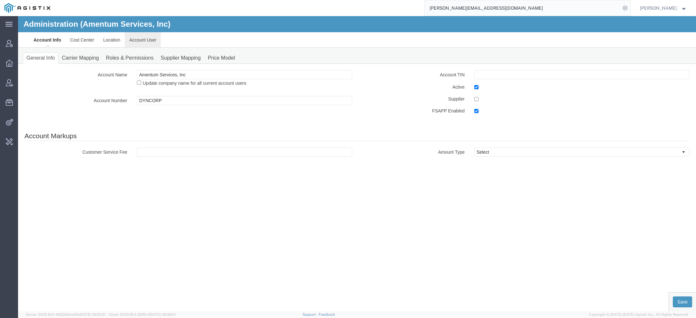
click at [151, 40] on link "Account User" at bounding box center [143, 39] width 36 height 15
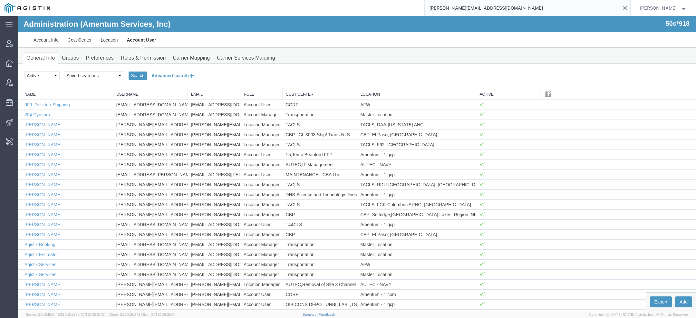
click at [172, 73] on button "Advanced search" at bounding box center [173, 75] width 52 height 11
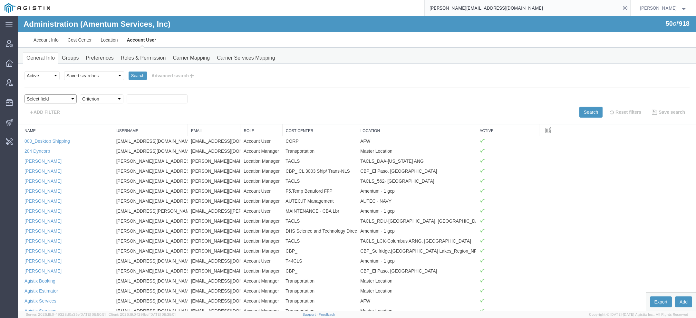
click at [42, 96] on select "Select field Cost Center Email Location Name Role Username" at bounding box center [50, 98] width 52 height 9
select select "email"
click at [24, 94] on select "Select field Cost Center Email Location Name Role Username" at bounding box center [50, 98] width 52 height 9
click at [88, 109] on div "ADD FILTER" at bounding box center [188, 112] width 337 height 11
click at [90, 99] on select "Criterion contains does not contain is is blank is not blank starts with" at bounding box center [101, 98] width 43 height 9
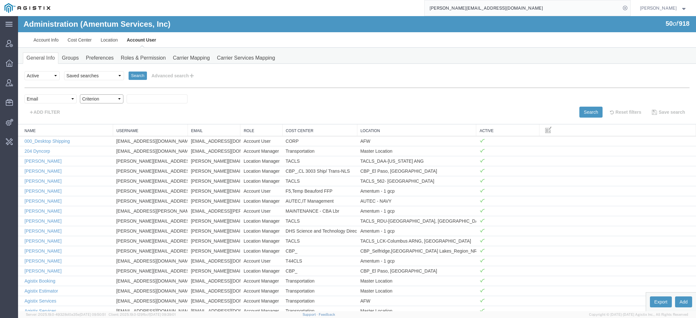
select select "contains"
click at [80, 94] on select "Criterion contains does not contain is is blank is not blank starts with" at bounding box center [101, 98] width 43 height 9
type input "v"
paste input "[PERSON_NAME][EMAIL_ADDRESS][DOMAIN_NAME]"
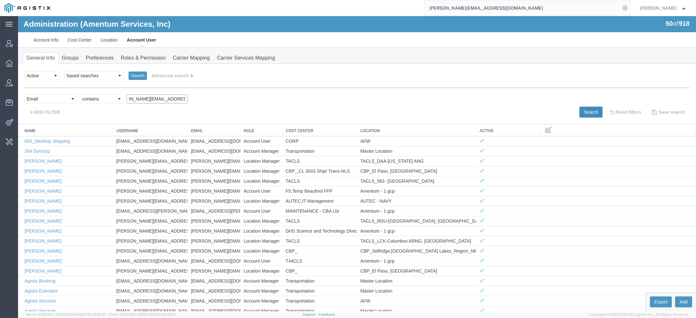
type input "[PERSON_NAME][EMAIL_ADDRESS][DOMAIN_NAME]"
click at [581, 114] on button "Search" at bounding box center [590, 112] width 23 height 11
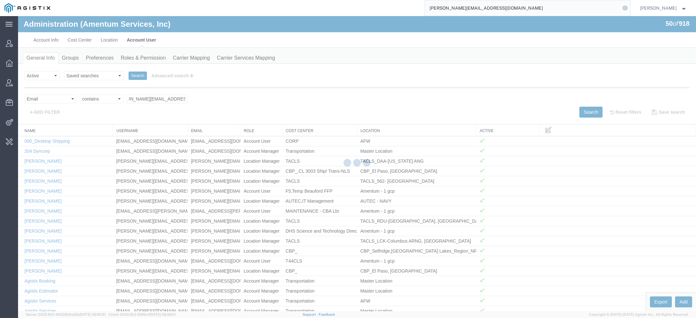
scroll to position [0, 0]
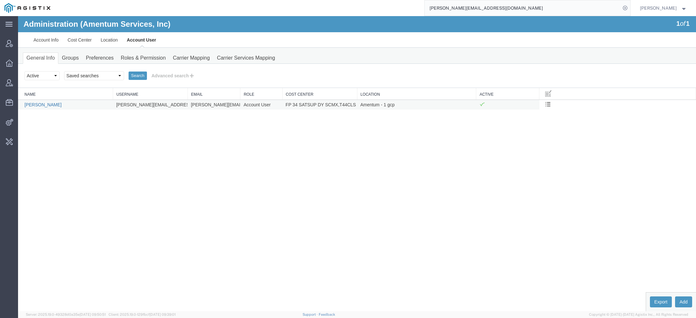
click at [34, 102] on link "Brian Potter" at bounding box center [42, 104] width 37 height 5
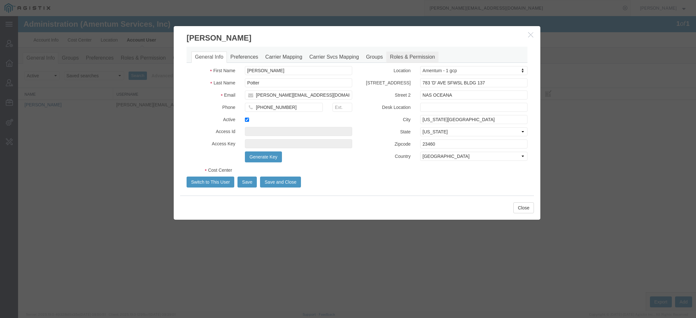
select select "COSTCENTER"
select select "DEPARTMENT"
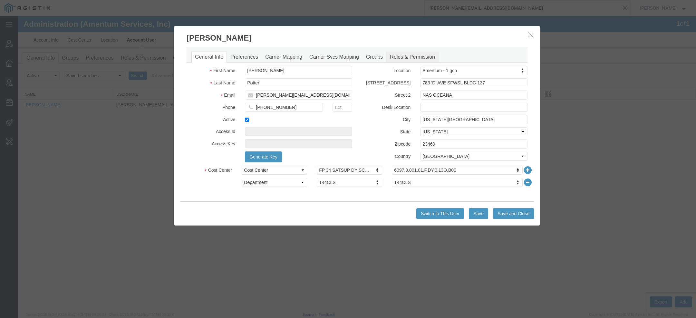
click at [408, 61] on link "Roles & Permission" at bounding box center [412, 57] width 52 height 11
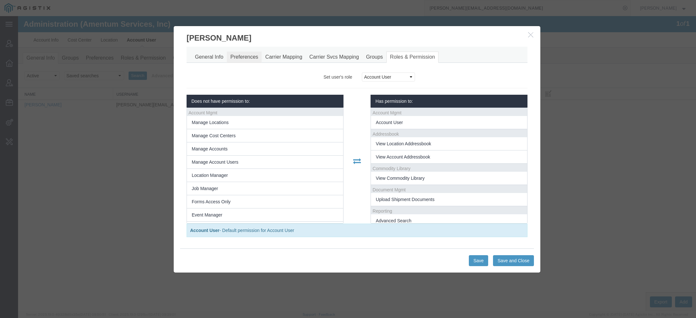
click at [252, 56] on link "Preferences" at bounding box center [244, 57] width 35 height 11
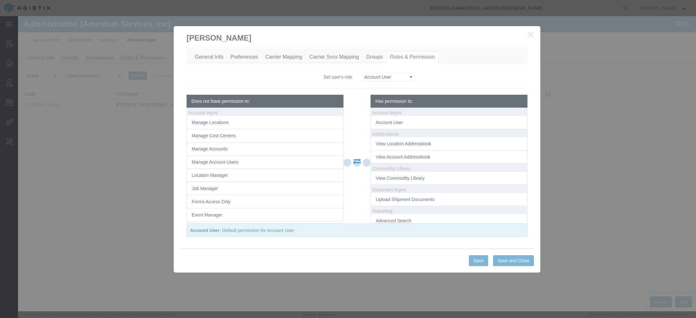
select select
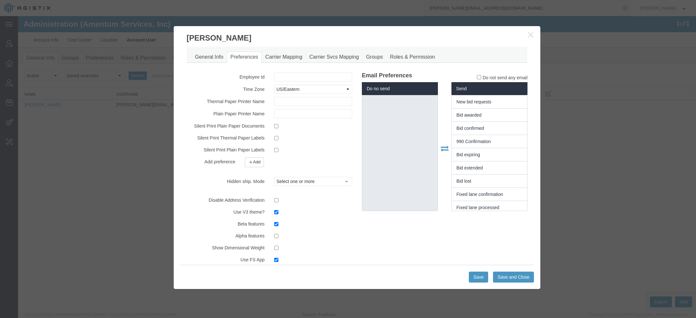
click at [531, 37] on button "button" at bounding box center [531, 35] width 8 height 8
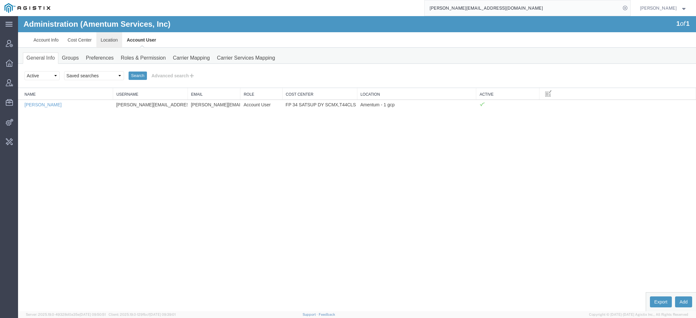
click at [113, 43] on link "Location" at bounding box center [109, 39] width 26 height 15
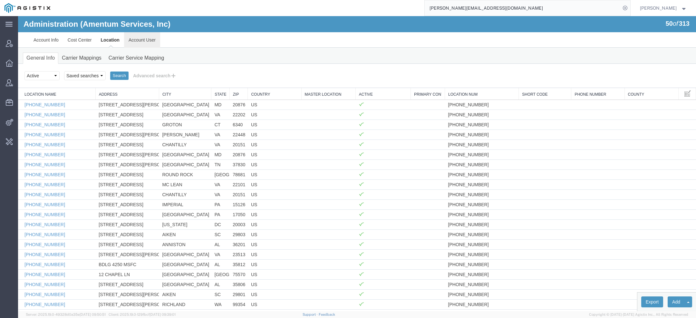
click at [139, 39] on link "Account User" at bounding box center [142, 39] width 36 height 15
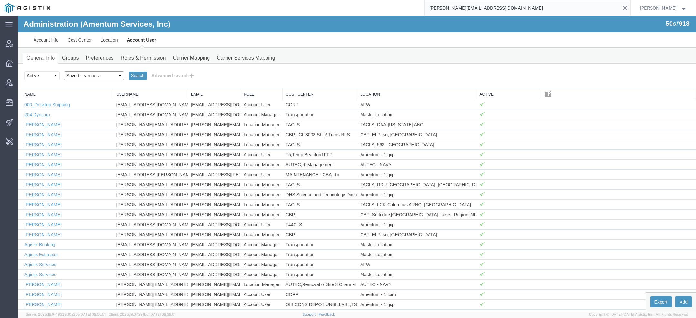
click at [87, 75] on select "Saved searches Exclude Branch Manager Jason Offline user" at bounding box center [94, 75] width 60 height 9
select select "Jason"
click at [64, 71] on select "Saved searches Exclude Branch Manager Jason Offline user" at bounding box center [94, 75] width 60 height 9
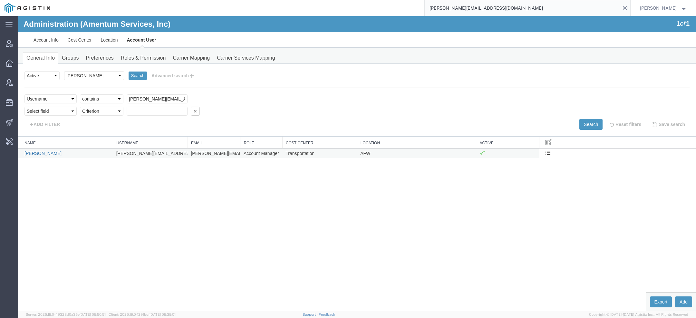
click at [57, 152] on link "[PERSON_NAME]" at bounding box center [42, 153] width 37 height 5
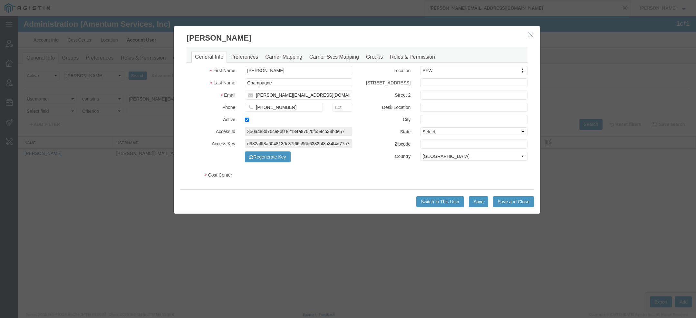
select select "DEPARTMENT"
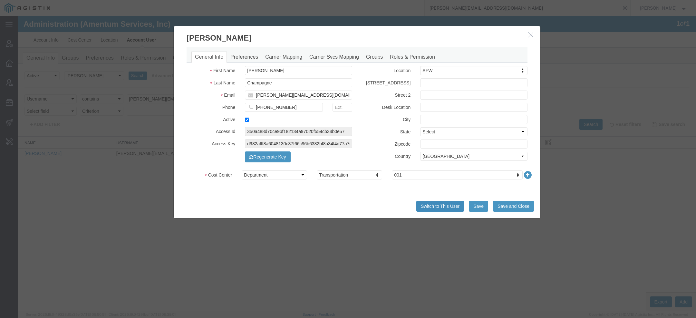
click at [431, 209] on button "Switch to This User" at bounding box center [440, 206] width 48 height 11
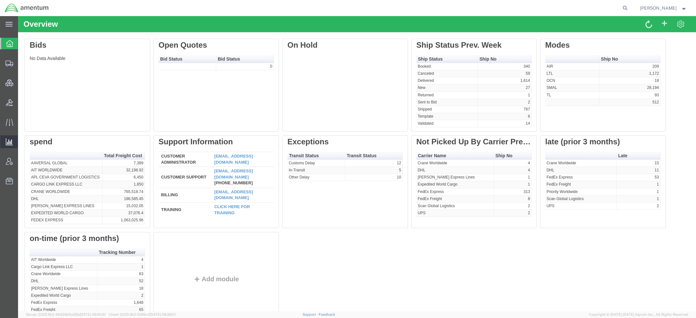
click at [0, 0] on span "Saved Reports" at bounding box center [0, 0] width 0 height 0
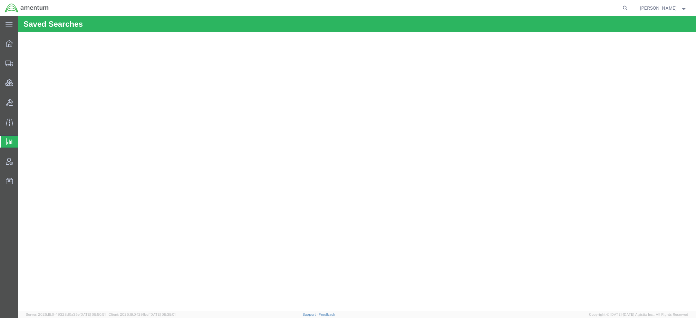
click at [673, 8] on span "[PERSON_NAME]" at bounding box center [658, 8] width 37 height 7
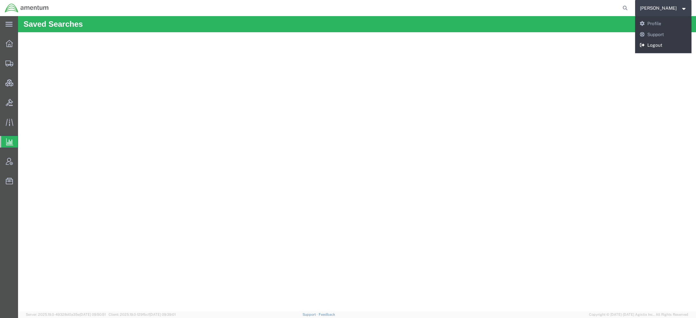
click at [658, 48] on link "Logout" at bounding box center [663, 45] width 57 height 11
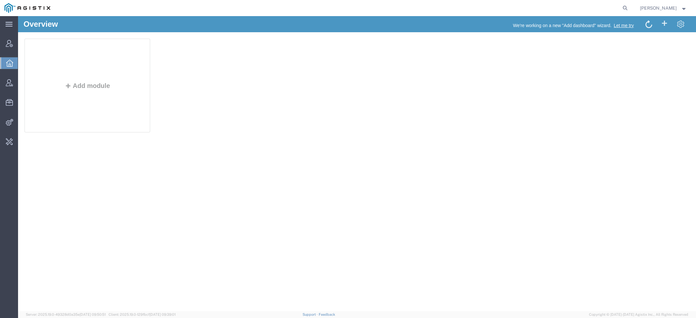
click at [623, 4] on form at bounding box center [625, 8] width 10 height 16
click at [623, 4] on icon at bounding box center [624, 8] width 9 height 9
paste input "[PERSON_NAME][EMAIL_ADDRESS][DOMAIN_NAME]"
type input "[PERSON_NAME][EMAIL_ADDRESS][DOMAIN_NAME]"
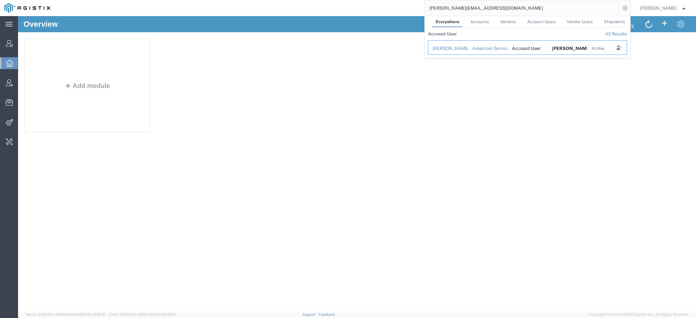
click at [459, 46] on div "[PERSON_NAME]" at bounding box center [447, 48] width 31 height 7
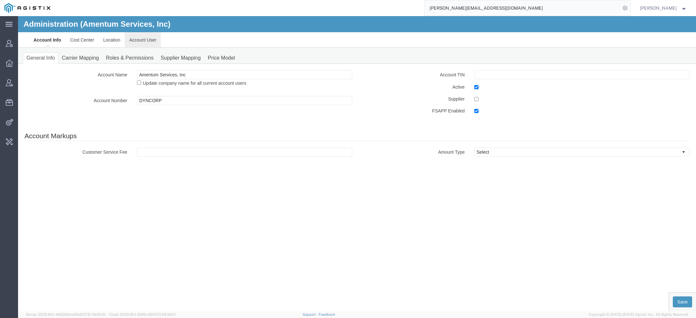
click at [136, 41] on link "Account User" at bounding box center [143, 39] width 36 height 15
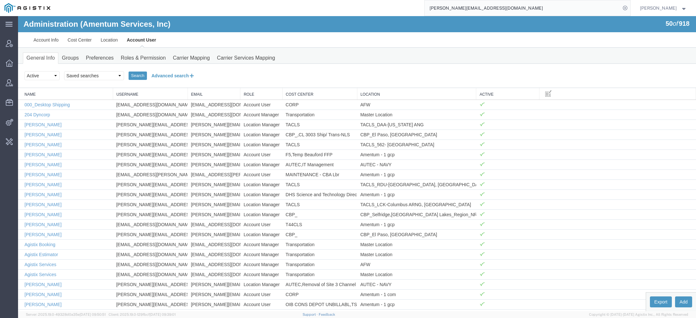
click at [184, 73] on button "Advanced search" at bounding box center [173, 75] width 52 height 11
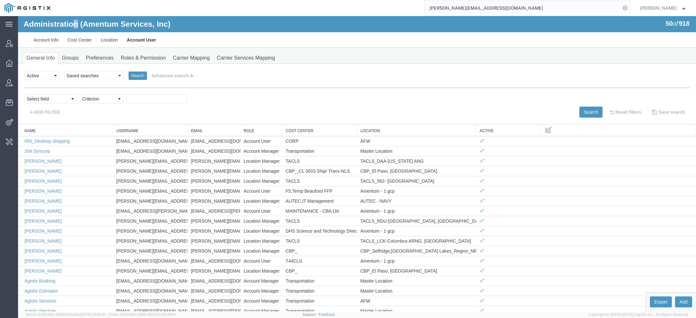
click at [77, 24] on h1 "Administration (Amentum Services, Inc)" at bounding box center [97, 24] width 147 height 8
copy h1 "n"
click at [47, 94] on select "Select field Cost Center Email Location Name Role Username" at bounding box center [50, 98] width 52 height 9
select select "personName"
click at [24, 94] on select "Select field Cost Center Email Location Name Role Username" at bounding box center [50, 98] width 52 height 9
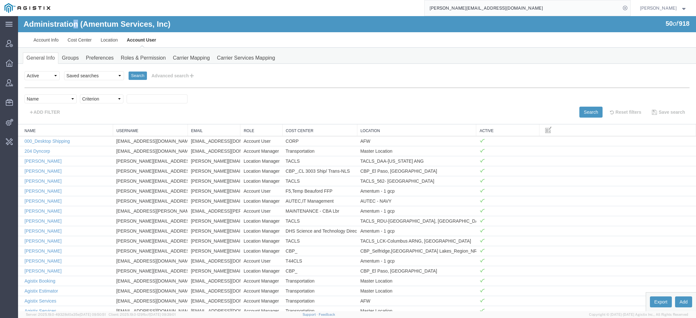
select select "contains"
click at [80, 94] on select "Criterion contains does not contain is is blank is not blank starts with" at bounding box center [101, 98] width 43 height 9
paste input "n"
type input "[PERSON_NAME]"
click at [589, 109] on button "Search" at bounding box center [590, 112] width 23 height 11
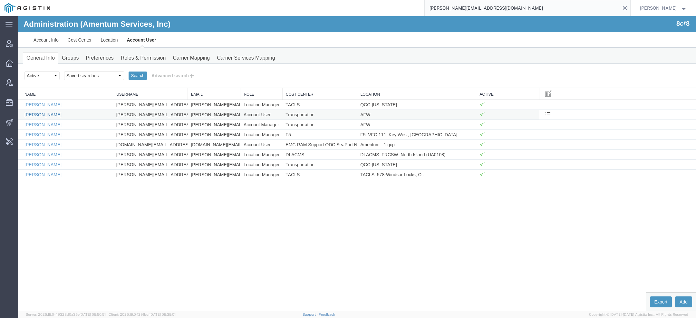
click at [55, 113] on link "[PERSON_NAME]" at bounding box center [42, 114] width 37 height 5
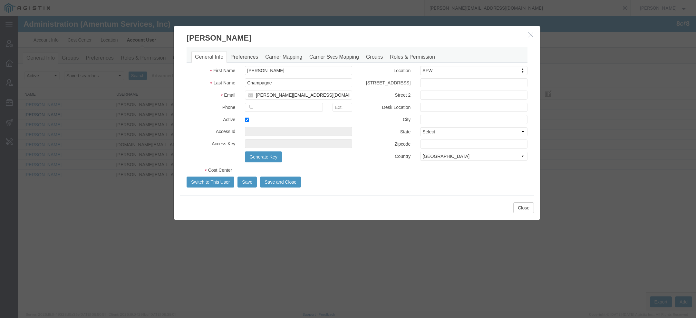
select select "DEPARTMENT"
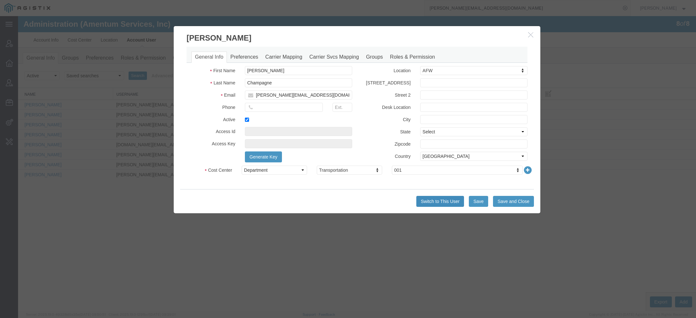
click at [448, 201] on button "Switch to This User" at bounding box center [440, 201] width 48 height 11
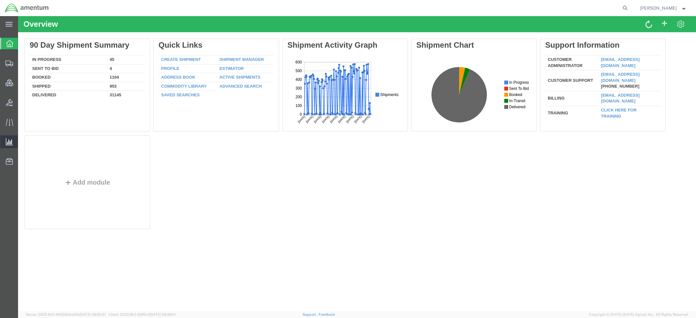
click at [0, 0] on span "Saved Reports" at bounding box center [0, 0] width 0 height 0
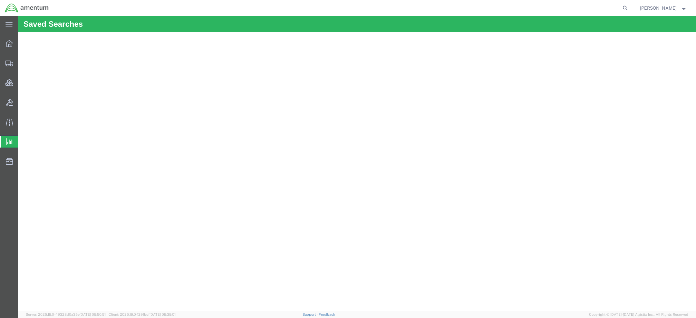
click at [640, 11] on span "[PERSON_NAME]" at bounding box center [658, 8] width 37 height 7
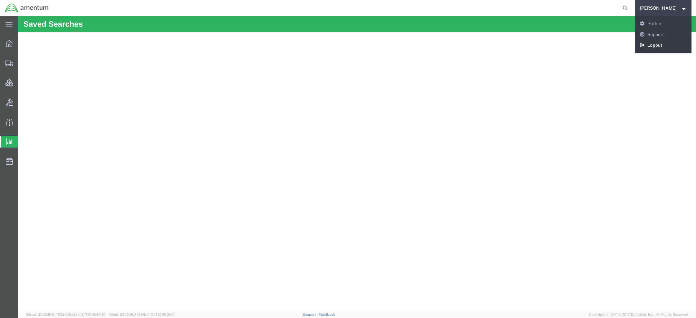
click at [649, 45] on link "Logout" at bounding box center [663, 45] width 57 height 11
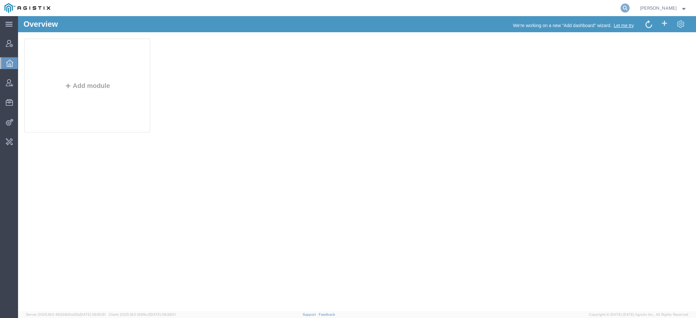
click at [625, 8] on icon at bounding box center [624, 8] width 9 height 9
paste input "[PERSON_NAME][EMAIL_ADDRESS][DOMAIN_NAME]"
type input "[PERSON_NAME][EMAIL_ADDRESS][DOMAIN_NAME]"
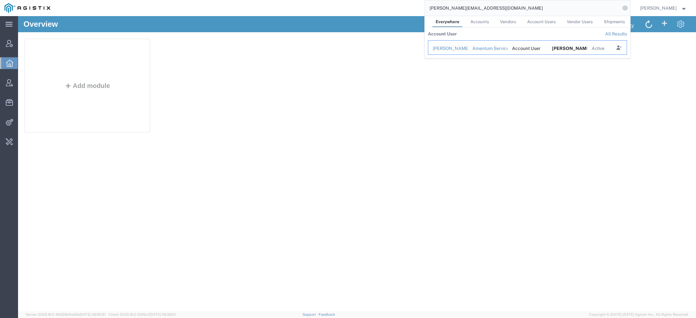
click at [448, 49] on div "[PERSON_NAME]" at bounding box center [447, 48] width 31 height 7
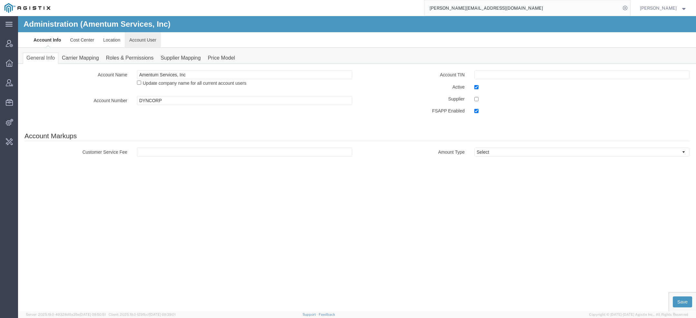
click at [142, 43] on link "Account User" at bounding box center [143, 39] width 36 height 15
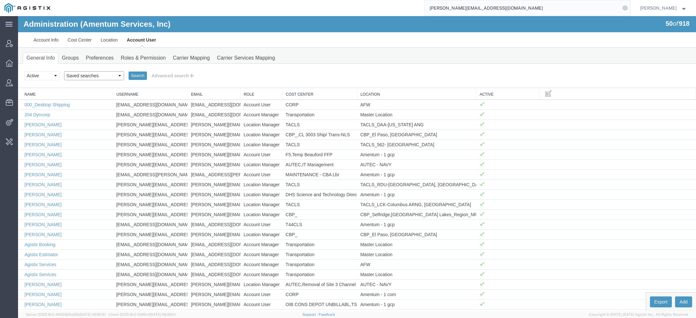
click at [97, 77] on select "Saved searches Exclude Branch Manager [PERSON_NAME] Offline user" at bounding box center [94, 75] width 60 height 9
select select "[PERSON_NAME]"
click at [64, 71] on select "Saved searches Exclude Branch Manager [PERSON_NAME] Offline user" at bounding box center [94, 75] width 60 height 9
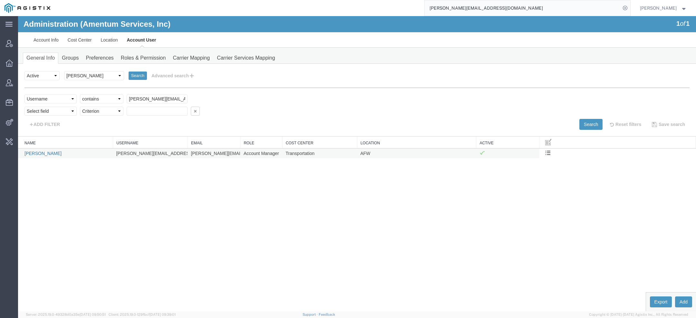
click at [58, 152] on link "[PERSON_NAME]" at bounding box center [42, 153] width 37 height 5
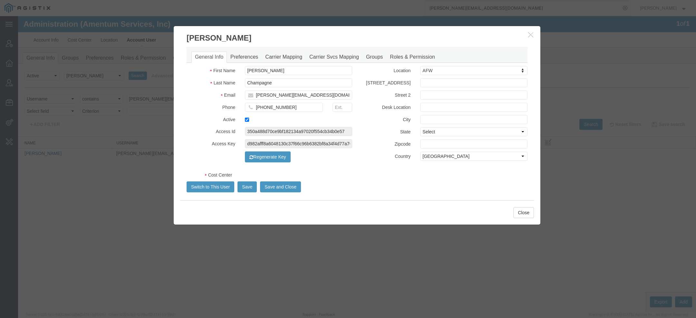
select select "DEPARTMENT"
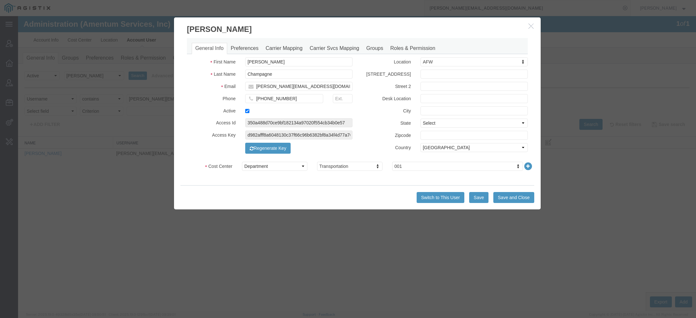
drag, startPoint x: 286, startPoint y: 30, endPoint x: 286, endPoint y: 20, distance: 9.7
click at [286, 20] on h3 "[PERSON_NAME]" at bounding box center [357, 25] width 366 height 17
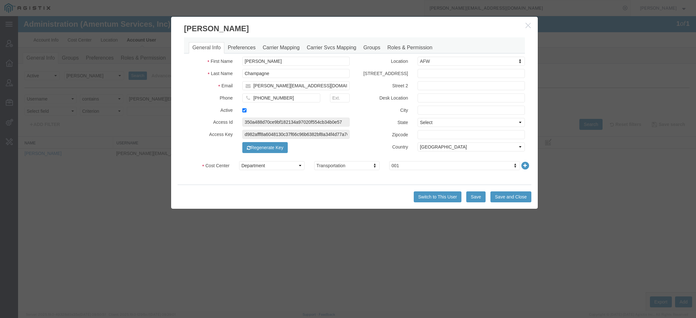
click at [283, 21] on h3 "[PERSON_NAME]" at bounding box center [354, 25] width 366 height 17
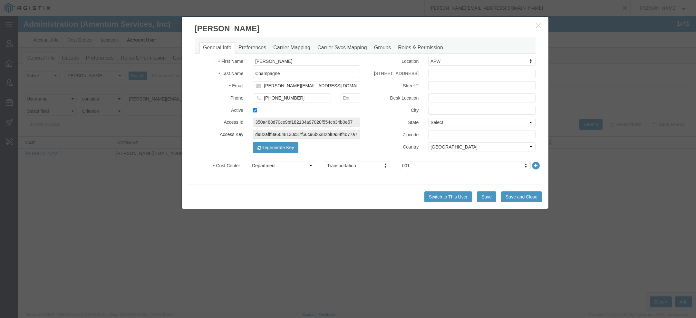
drag, startPoint x: 283, startPoint y: 21, endPoint x: 290, endPoint y: 21, distance: 6.8
click at [290, 21] on h3 "[PERSON_NAME]" at bounding box center [365, 25] width 366 height 17
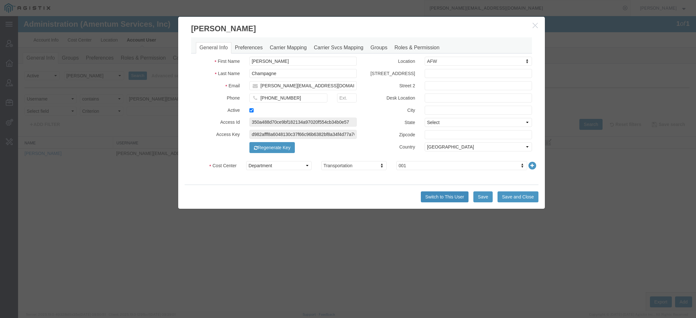
click at [431, 195] on button "Switch to This User" at bounding box center [445, 196] width 48 height 11
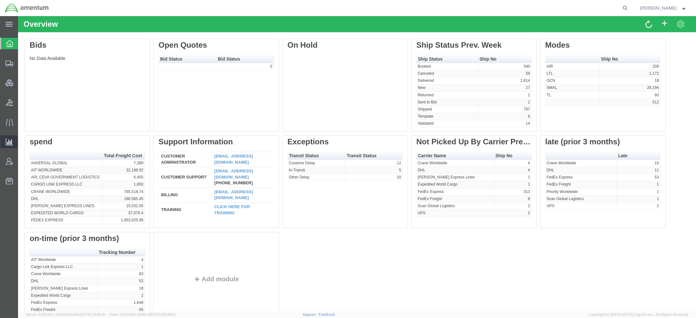
click at [0, 0] on span "Saved Reports" at bounding box center [0, 0] width 0 height 0
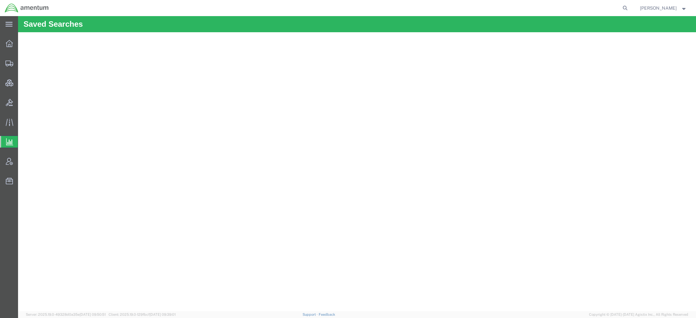
click at [665, 9] on span "[PERSON_NAME]" at bounding box center [658, 8] width 37 height 7
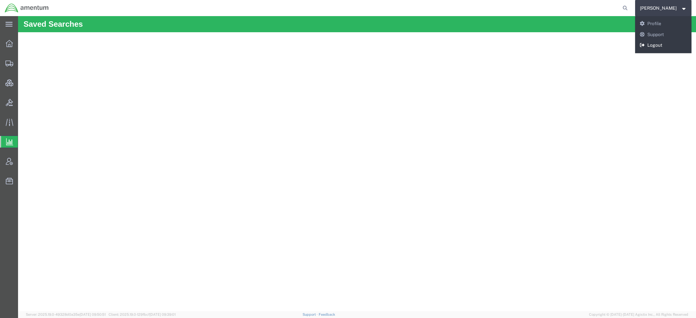
click at [659, 46] on link "Logout" at bounding box center [663, 45] width 57 height 11
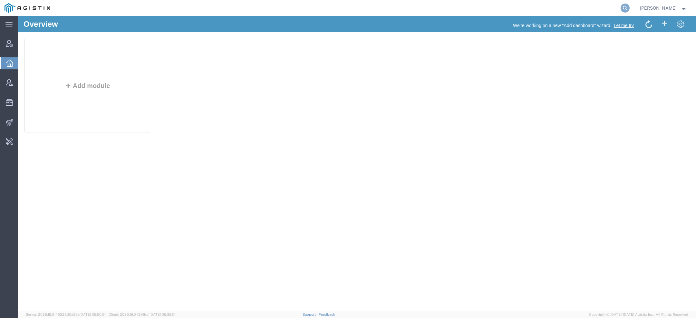
click at [627, 7] on icon at bounding box center [624, 8] width 9 height 9
paste input "56806465"
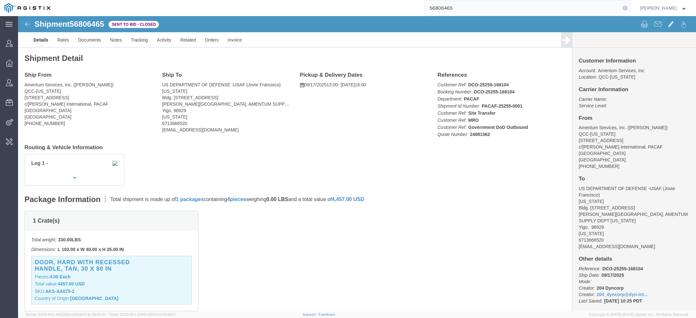
click h1 "Shipment 56806465"
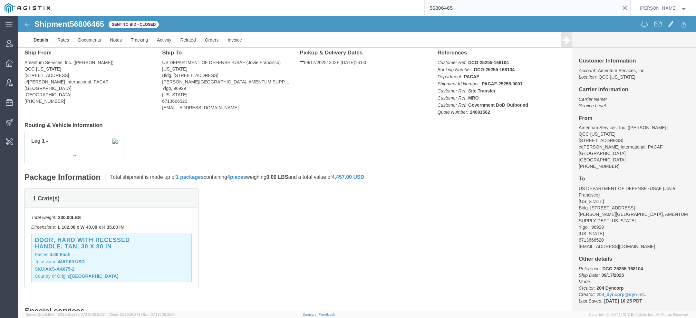
scroll to position [21, 0]
click link "Activity"
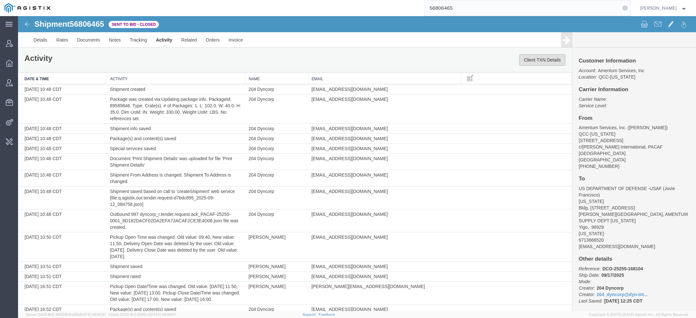
click at [531, 61] on button "Client TXN Details" at bounding box center [542, 60] width 46 height 12
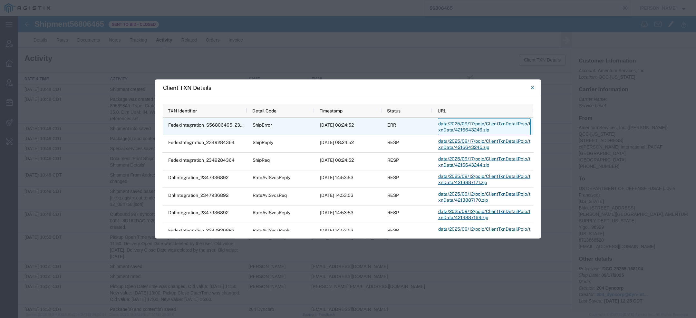
click at [458, 124] on link "data/2025/09/17/pojo/ClientTxnDetailPojo/txnData/4216643246.zip" at bounding box center [484, 126] width 93 height 17
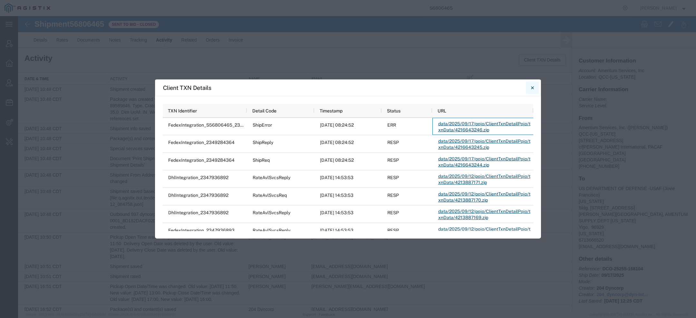
click at [533, 89] on icon "Close" at bounding box center [532, 88] width 3 height 8
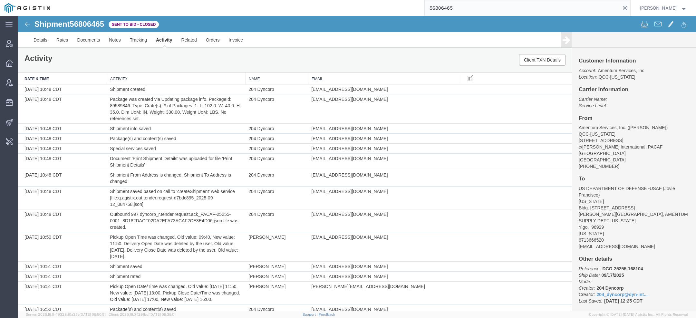
click at [602, 70] on span "Amentum Services, Inc" at bounding box center [620, 70] width 46 height 5
copy span "Amentum"
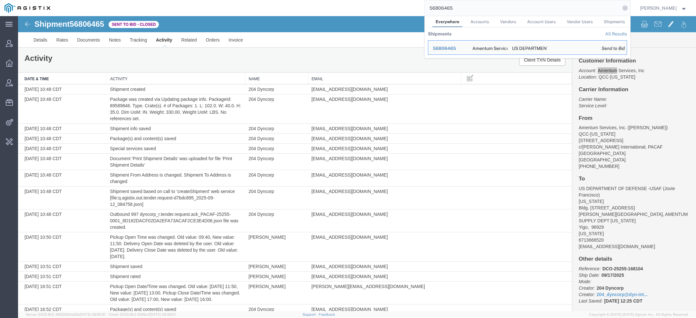
drag, startPoint x: 461, startPoint y: 10, endPoint x: 355, endPoint y: -13, distance: 108.1
click at [355, 0] on html "main_menu Created with Sketch. Collapse Menu Account Manager Overview Vendor Ma…" at bounding box center [348, 159] width 696 height 318
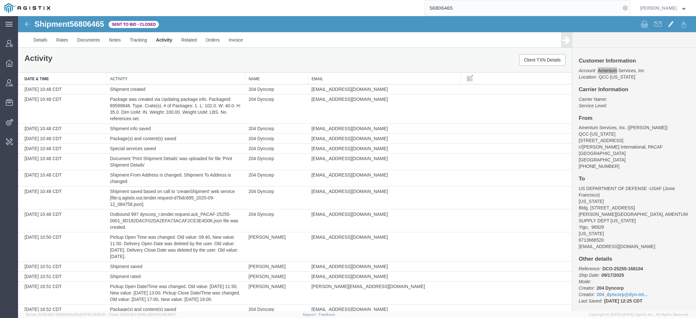
paste input "Amentum"
type input "Amentum"
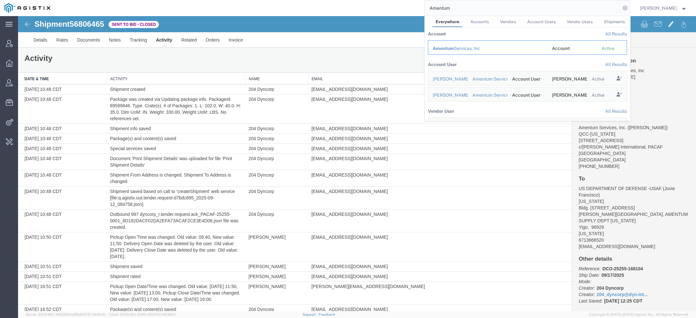
click at [444, 48] on span "Amentum" at bounding box center [442, 48] width 21 height 5
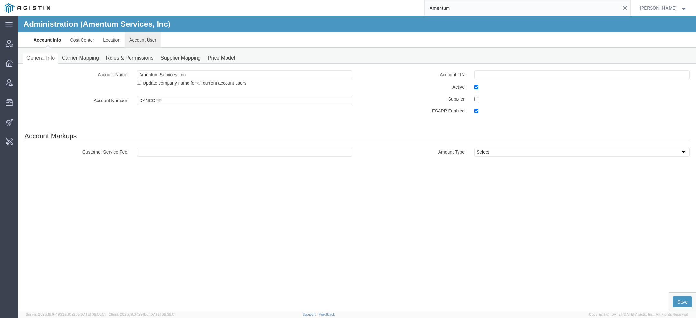
click at [151, 39] on link "Account User" at bounding box center [143, 39] width 36 height 15
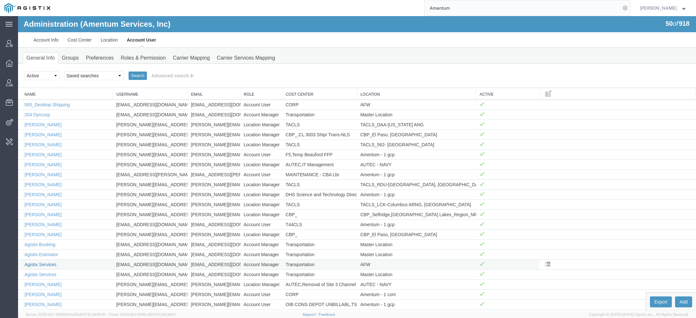
click at [41, 262] on link "Agistix Services" at bounding box center [40, 264] width 32 height 5
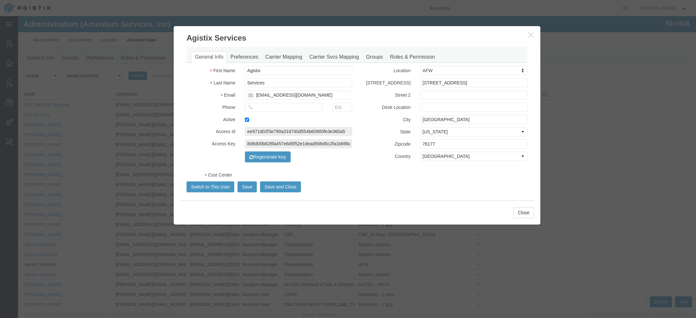
select select "DEPARTMENT"
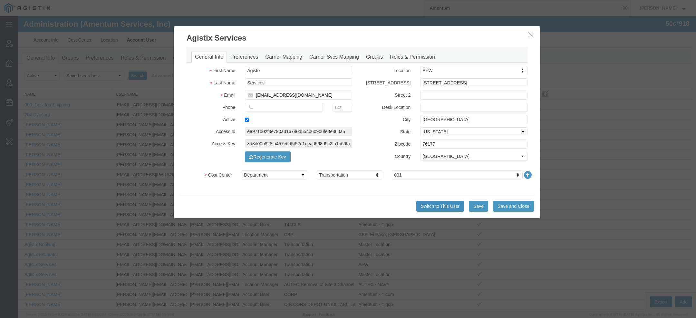
click at [424, 205] on button "Switch to This User" at bounding box center [440, 206] width 48 height 11
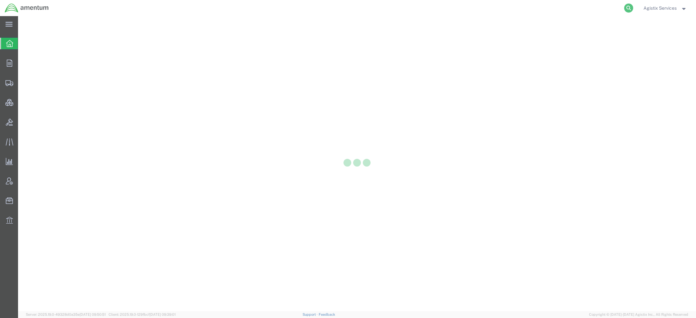
click at [629, 7] on icon at bounding box center [628, 8] width 9 height 9
paste input "56806465"
type input "56806465"
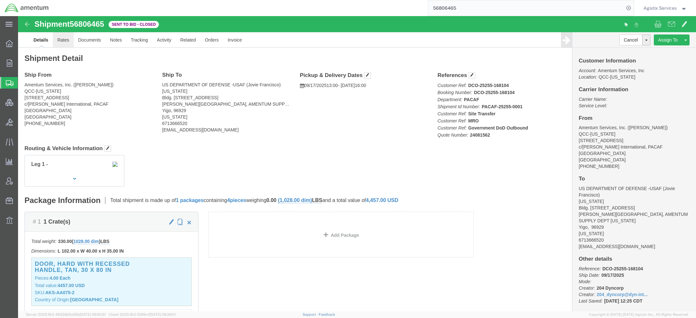
click link "Rates"
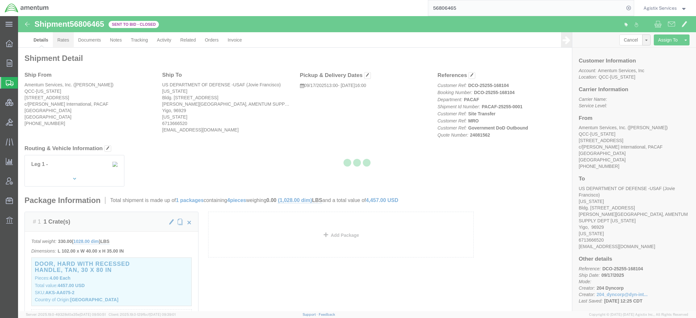
click at [64, 42] on div at bounding box center [357, 163] width 678 height 295
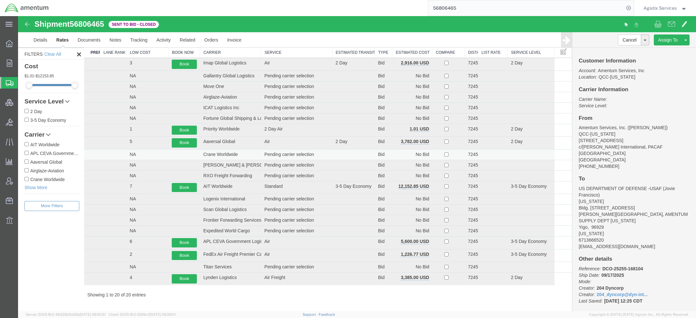
scroll to position [28, 0]
click at [39, 188] on link "Show More" at bounding box center [51, 187] width 55 height 6
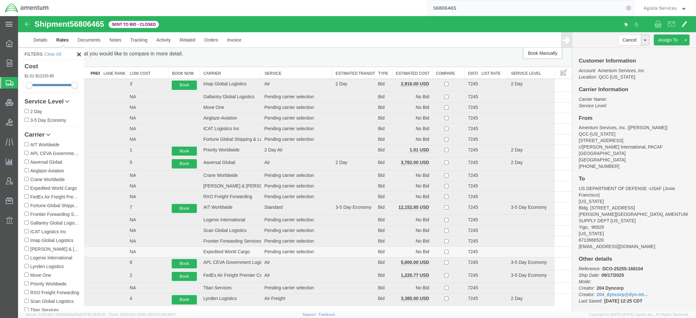
scroll to position [0, 0]
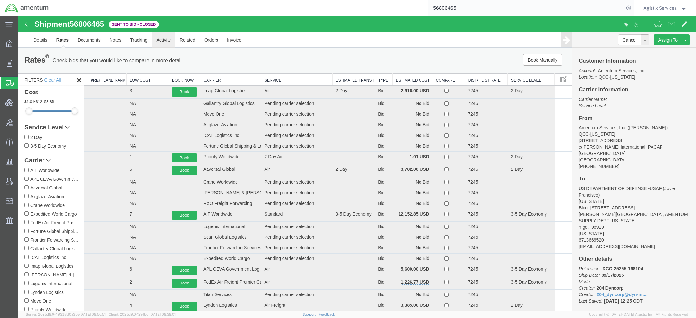
click at [163, 44] on link "Activity" at bounding box center [163, 39] width 23 height 15
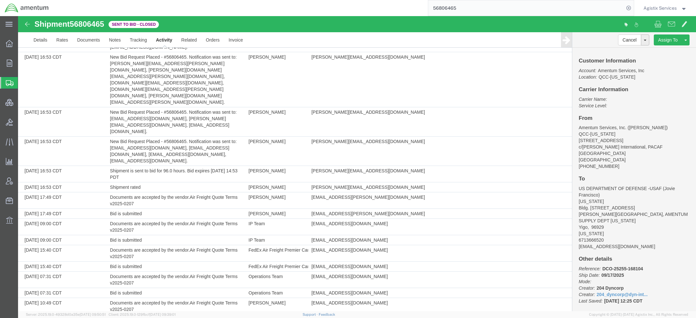
scroll to position [1058, 0]
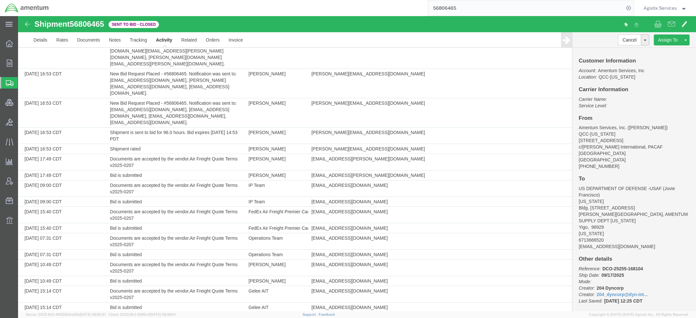
drag, startPoint x: 112, startPoint y: 225, endPoint x: 158, endPoint y: 247, distance: 50.6
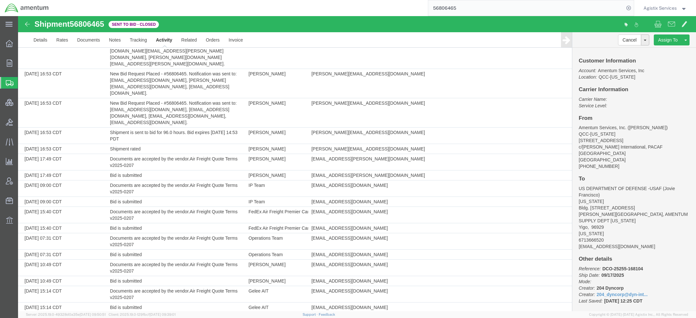
click at [661, 50] on link "Clone Shipment" at bounding box center [661, 51] width 56 height 10
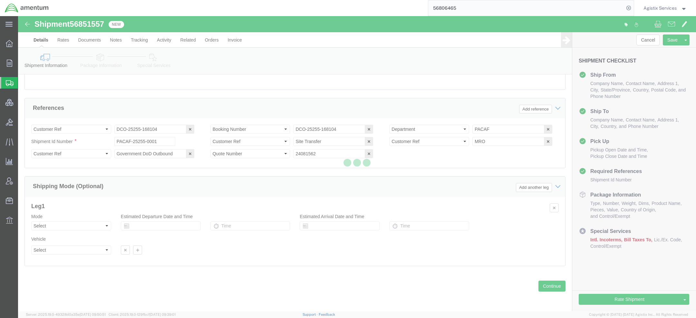
scroll to position [396, 0]
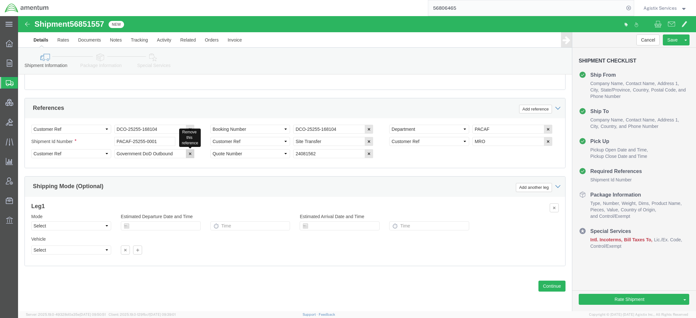
click icon "button"
select select "42668"
select select
click icon "button"
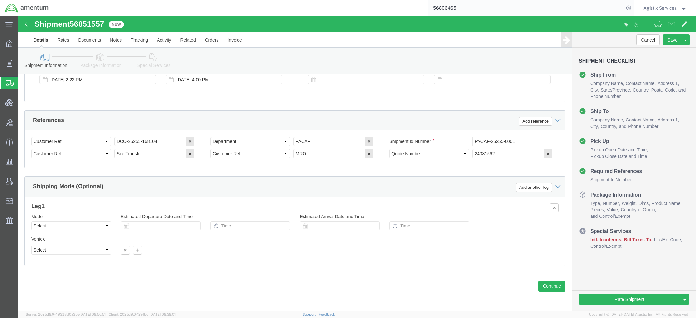
scroll to position [384, 0]
click div "References Add reference"
click icon "button"
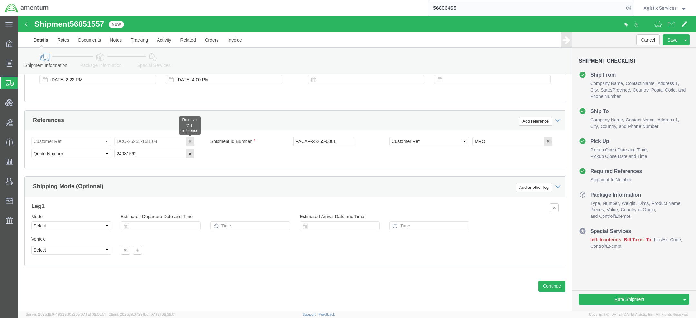
scroll to position [371, 0]
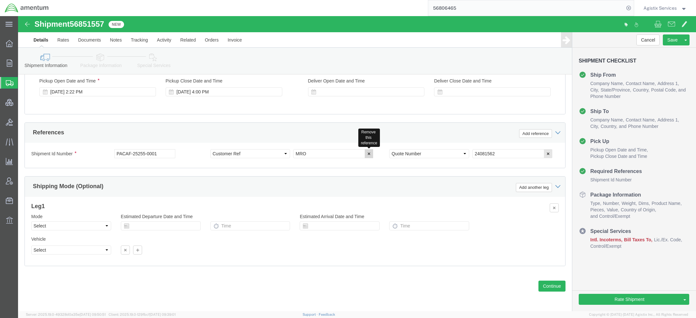
click icon "button"
click input "PACAF-25255-0001"
drag, startPoint x: 139, startPoint y: 140, endPoint x: -6, endPoint y: 135, distance: 145.3
click html "Shipment 56851557 New Details Rates Documents Notes Tracking Activity Related O…"
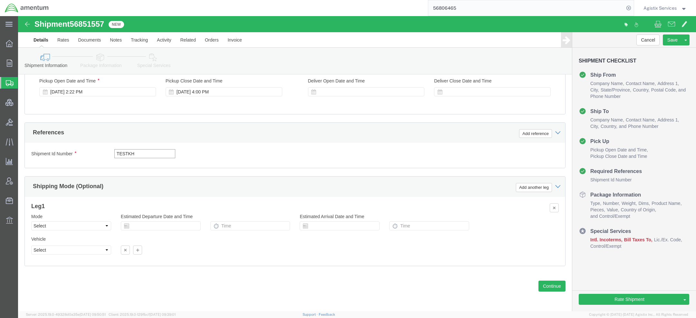
scroll to position [0, 0]
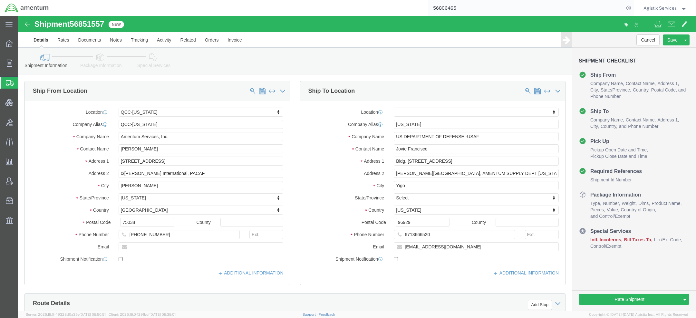
type input "TESTKH"
drag, startPoint x: 456, startPoint y: 229, endPoint x: 241, endPoint y: 221, distance: 215.0
click div "Location My Profile Location 1002-4122-6 1006-5256-0 1026-8910-0 1281-0560-3 13…"
click link "Package Information"
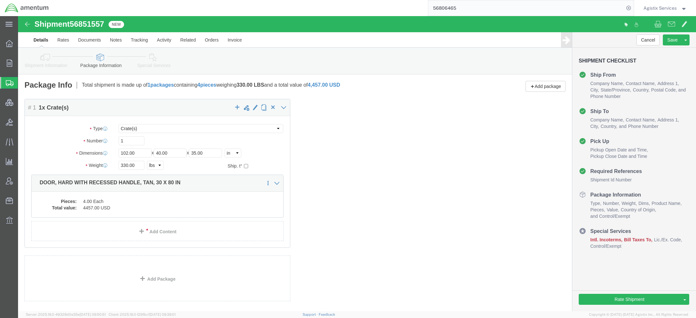
click icon
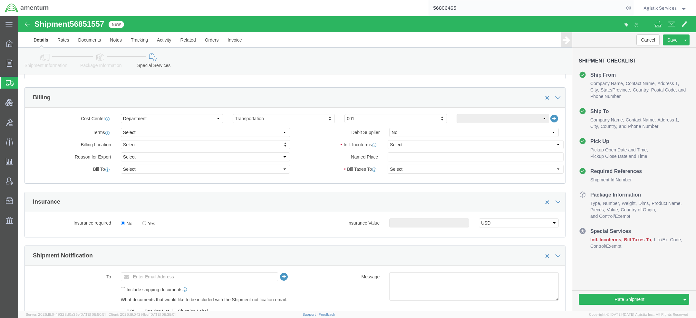
scroll to position [146, 0]
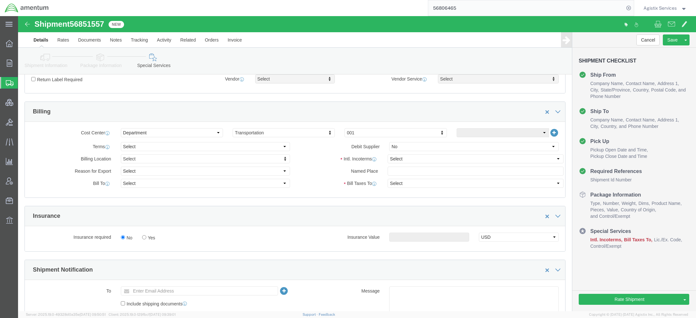
click div "Terms comments Debit Supplier Select Yes No"
click select "Select Carriage Insurance Paid Carriage Paid To Cost and Freight Cost Insurance…"
select select "DDP"
click select "Select Carriage Insurance Paid Carriage Paid To Cost and Freight Cost Insurance…"
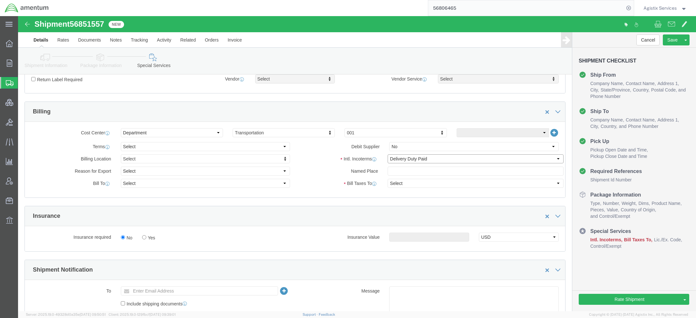
select select "SHIP"
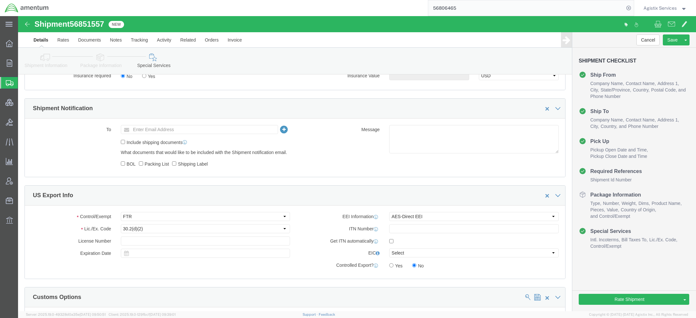
scroll to position [331, 0]
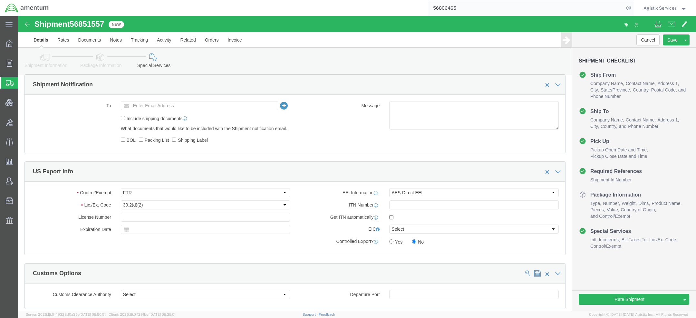
click div "Rate Shipment Send To Bid Rate And Send To Bid Rate And Autotender"
click button "Rate Shipment"
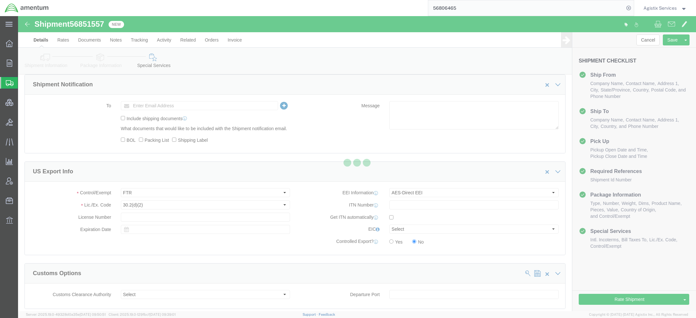
select select
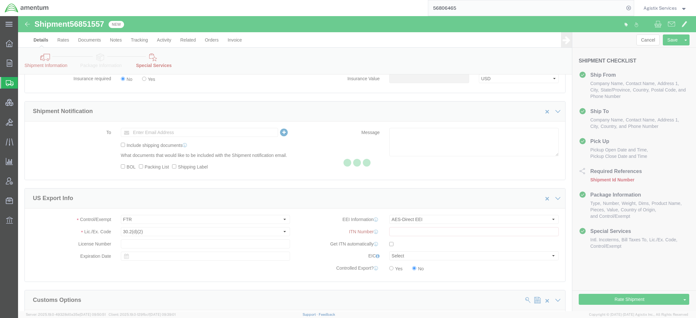
select select "DEPARTMENT"
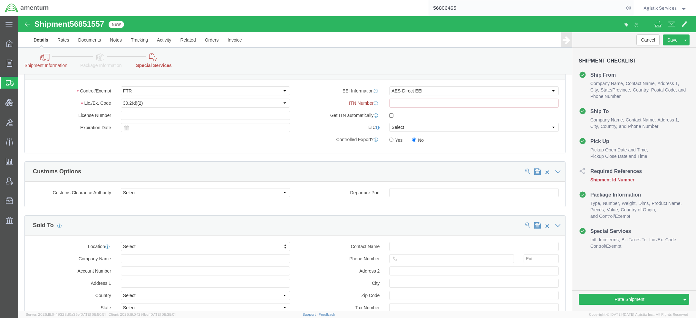
scroll to position [426, 0]
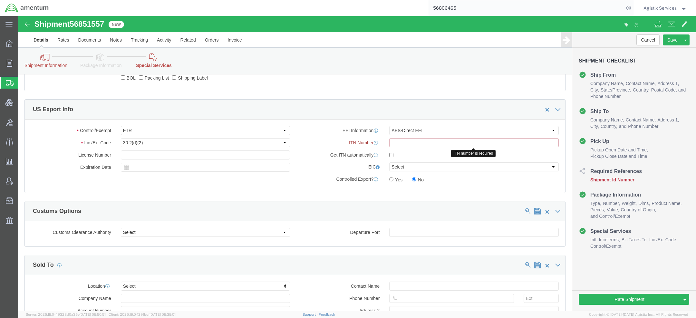
click input "text"
type input "1234567890"
click link "Shipment Information"
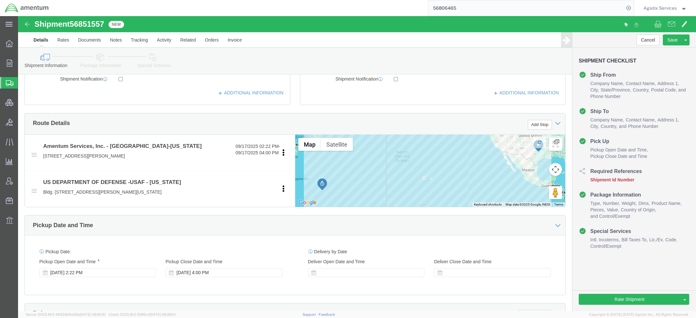
scroll to position [268, 0]
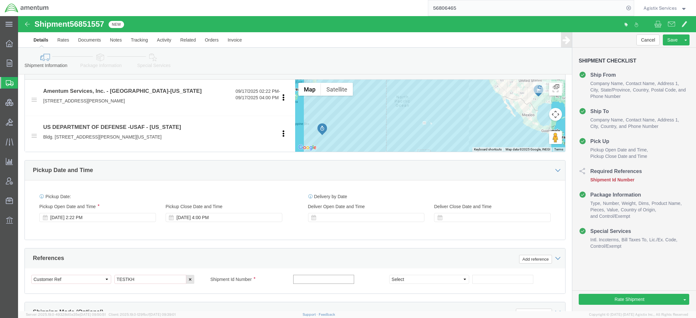
click input "text"
type input "TEstKH"
click button "button"
click link "Package Information"
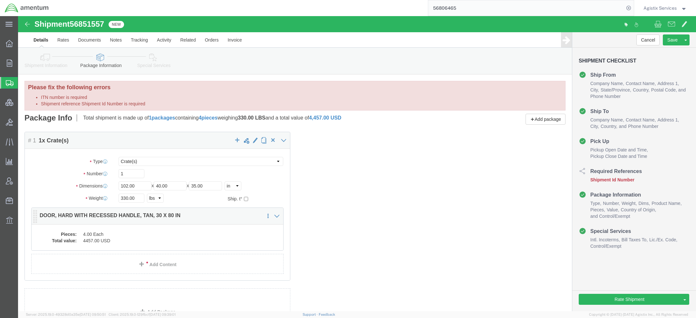
click dd "4457.00 USD"
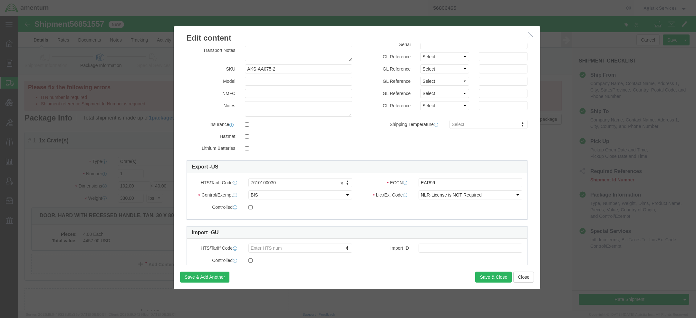
scroll to position [63, 0]
click icon "button"
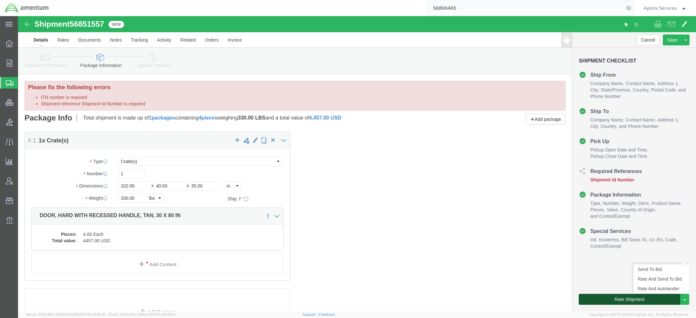
click button "Rate Shipment"
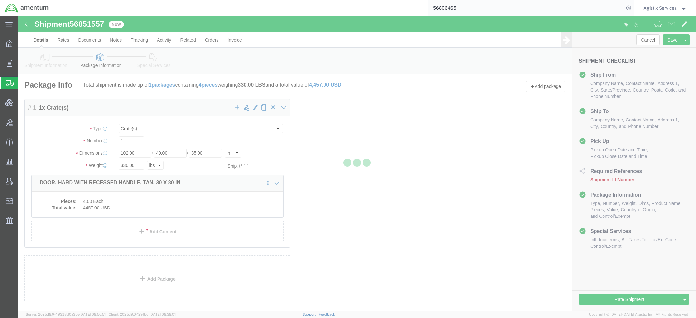
select select
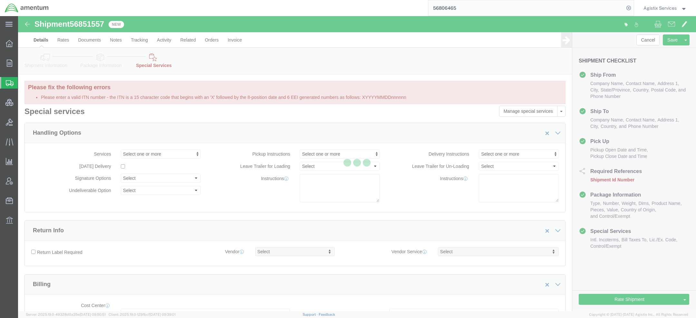
select select "DEPARTMENT"
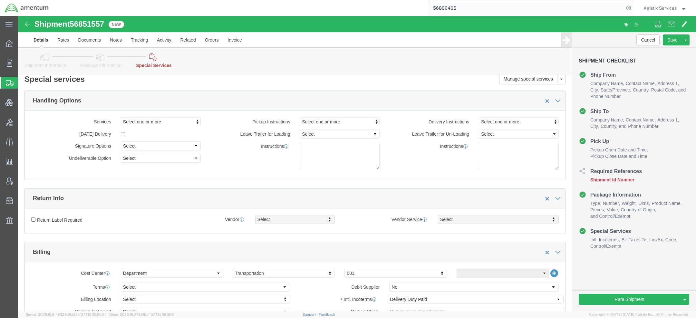
scroll to position [0, 0]
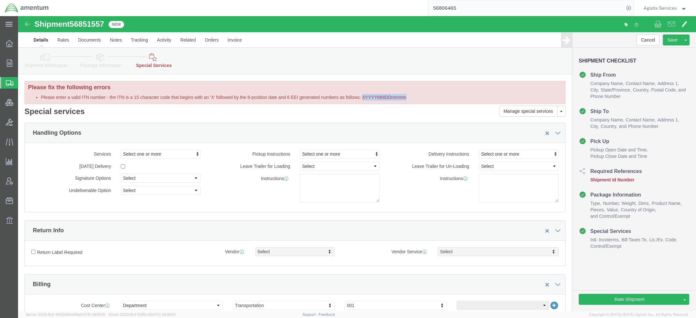
drag, startPoint x: 345, startPoint y: 81, endPoint x: 407, endPoint y: 80, distance: 61.8
click li "Please enter a valid ITN number - the ITN is a 15 character code that begins wi…"
copy li "XYYYYMMDDnnnnnn"
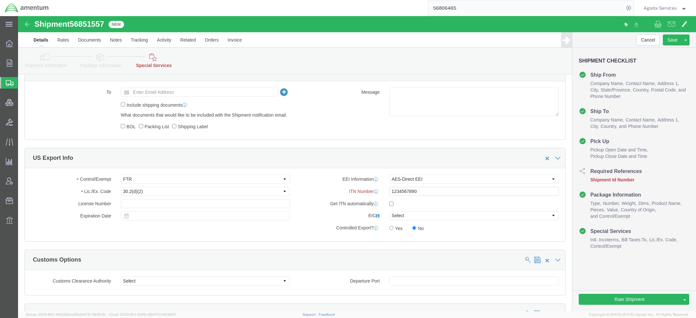
scroll to position [407, 0]
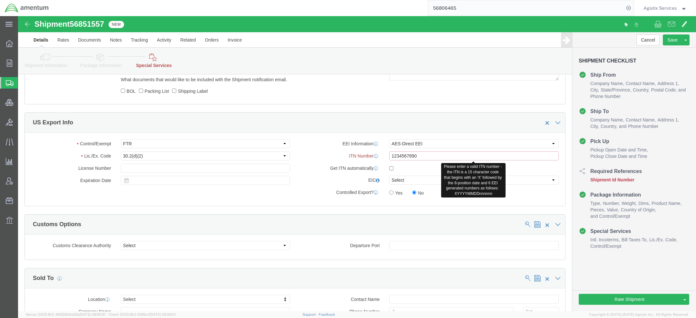
drag, startPoint x: 401, startPoint y: 142, endPoint x: 283, endPoint y: 130, distance: 117.8
click div "EEI Information Select AES-Direct EEI Carrier File EEI EEI Exempt ITN Number 12…"
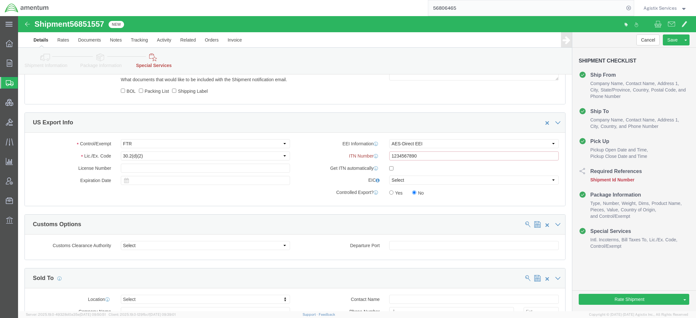
paste input "XYYYYMMDDnnnnnn"
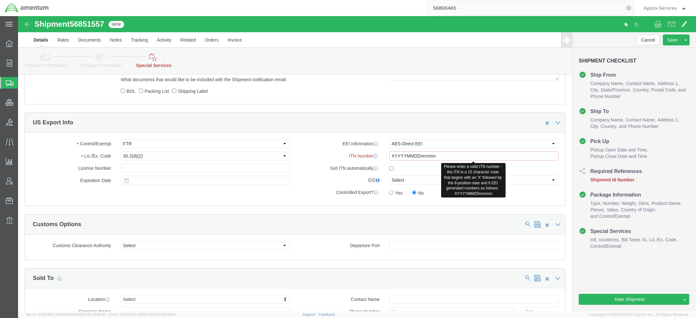
click input "XYYYYMMDDnnnnnn"
click input "X20250917nnnnnn"
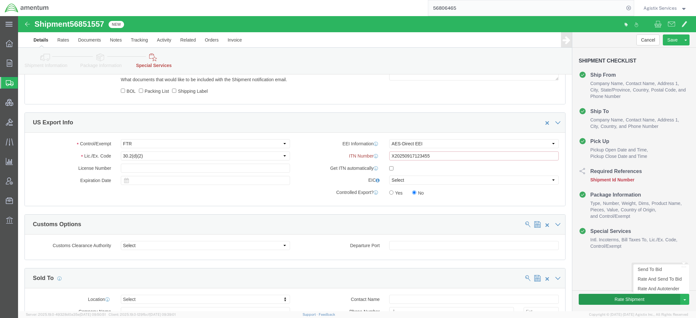
type input "X20250917123455"
click button "Rate Shipment"
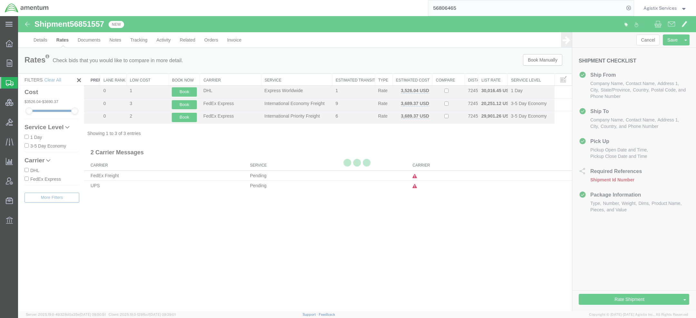
scroll to position [0, 0]
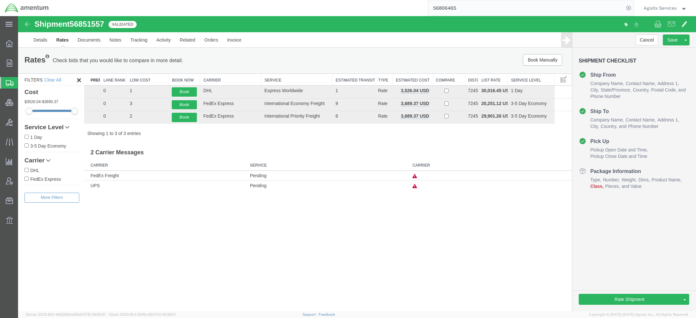
click at [85, 25] on span "56851557" at bounding box center [87, 24] width 34 height 9
click at [86, 25] on span "56851557" at bounding box center [87, 24] width 34 height 9
copy span "56851557"
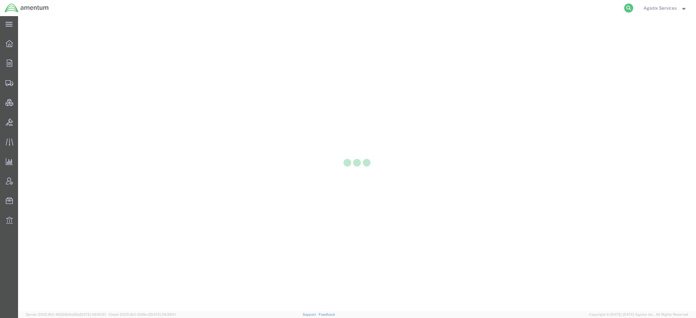
click at [463, 9] on icon at bounding box center [628, 8] width 9 height 9
paste input "56806465"
type input "56806465"
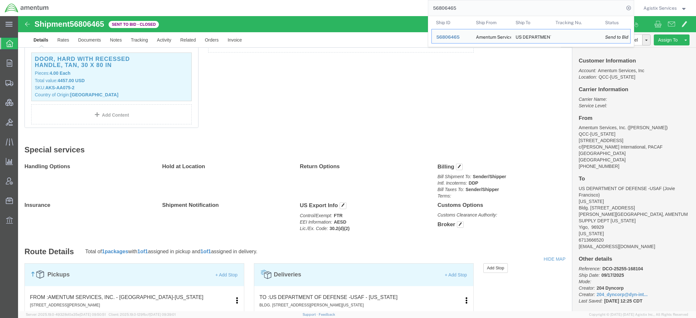
scroll to position [206, 0]
click span "button"
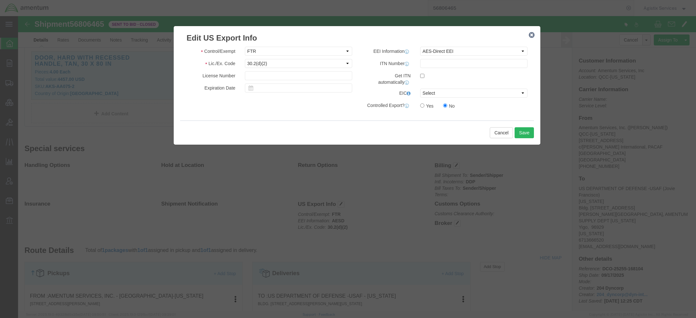
click icon "button"
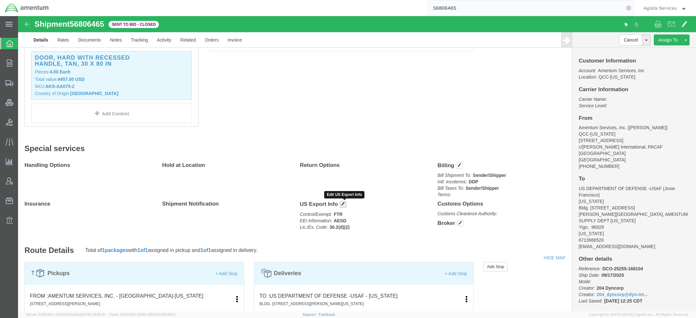
click span "button"
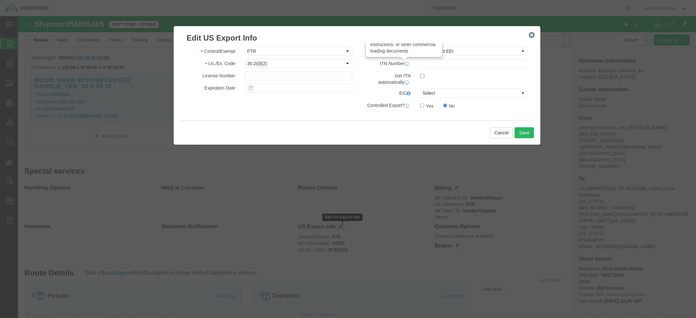
scroll to position [184, 0]
click icon "button"
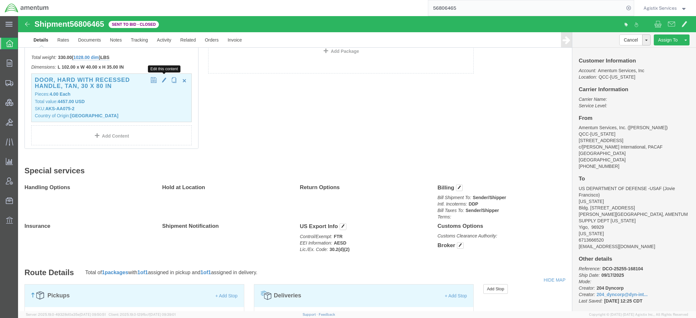
click span "button"
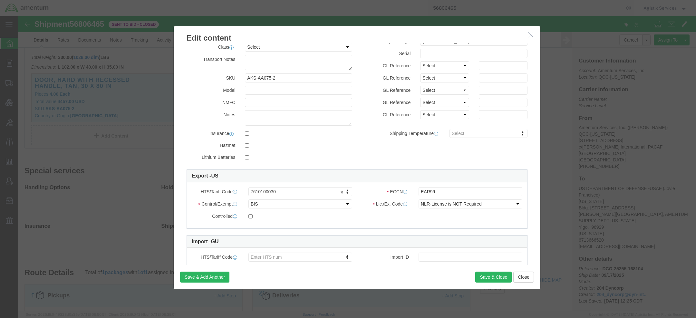
scroll to position [53, 0]
click icon "button"
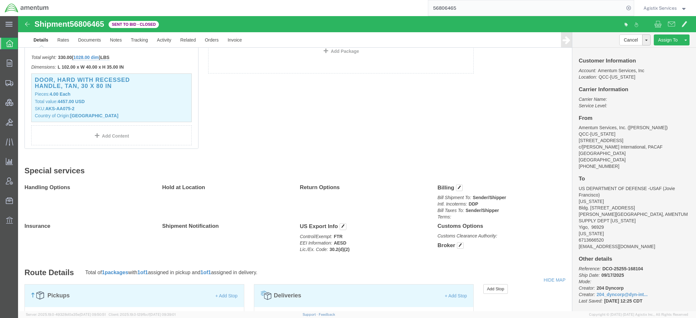
click span "56806465"
copy span "56806465"
click link "Activity"
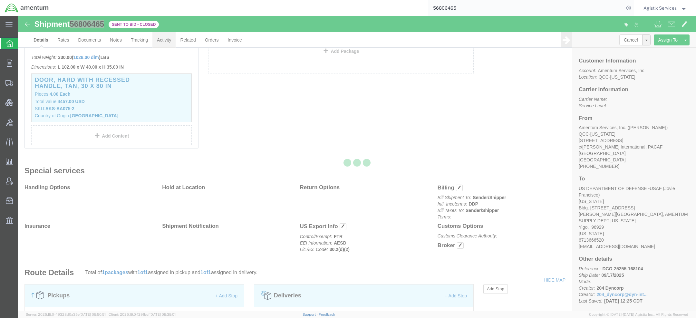
click at [157, 39] on div at bounding box center [357, 163] width 678 height 295
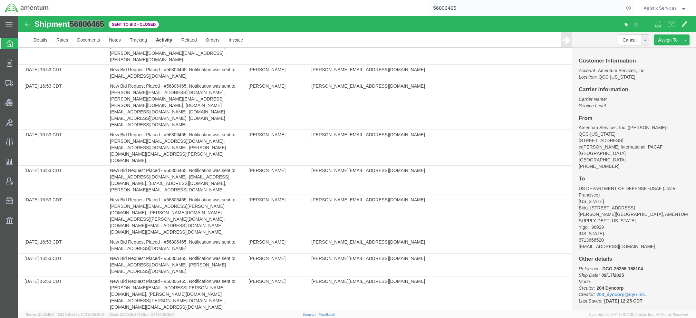
scroll to position [1068, 0]
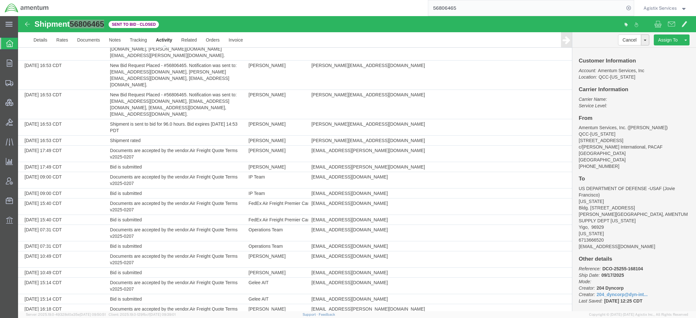
scroll to position [1068, 0]
drag, startPoint x: 110, startPoint y: 250, endPoint x: 136, endPoint y: 258, distance: 26.6
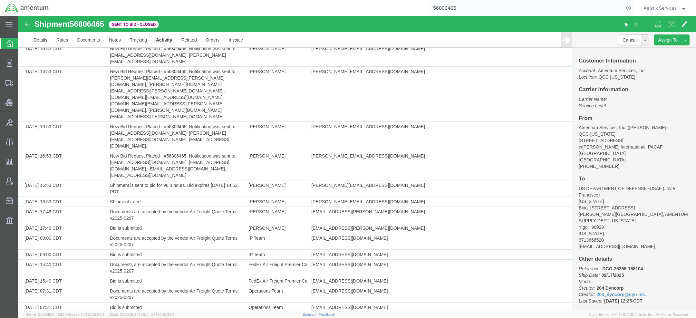
scroll to position [1004, 0]
click at [46, 40] on link "Details" at bounding box center [40, 39] width 23 height 15
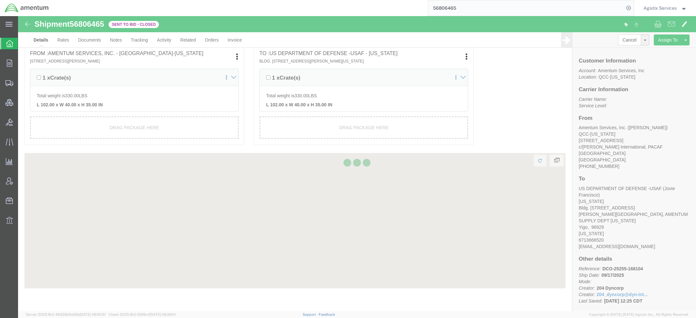
scroll to position [449, 0]
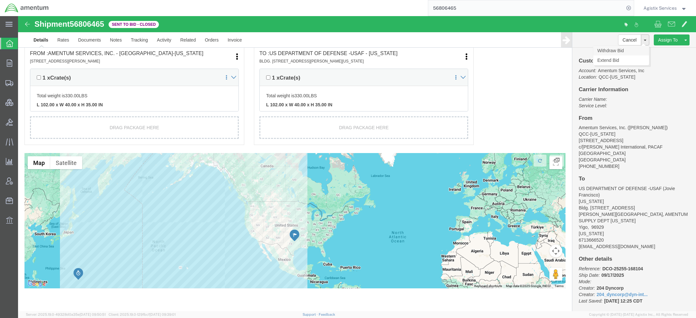
click link "Withdraw Bid"
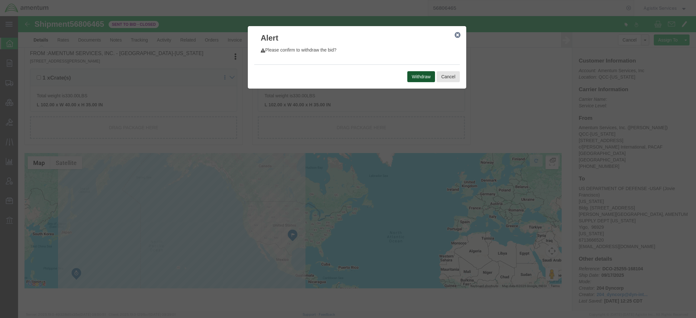
click button "Withdraw"
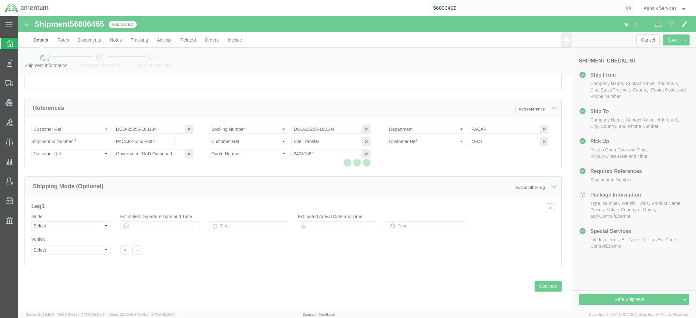
scroll to position [396, 0]
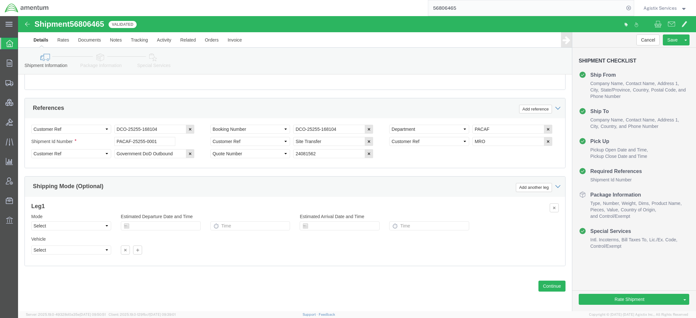
select select "42668"
select select
click button "Rate Shipment"
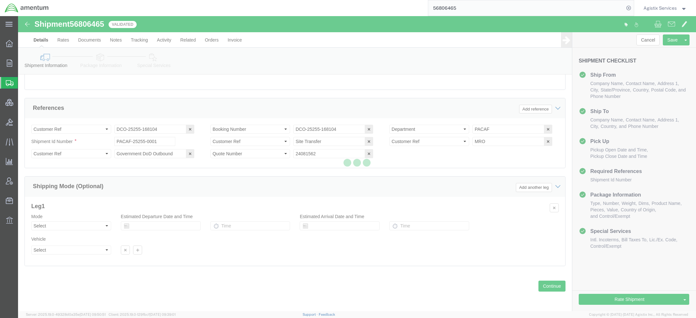
select select
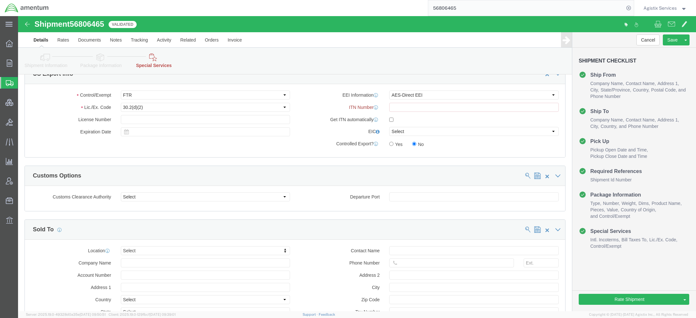
scroll to position [454, 0]
drag, startPoint x: 327, startPoint y: 91, endPoint x: 351, endPoint y: 92, distance: 24.2
click label "ITN Number"
copy label "ITN Number"
click link "Activity"
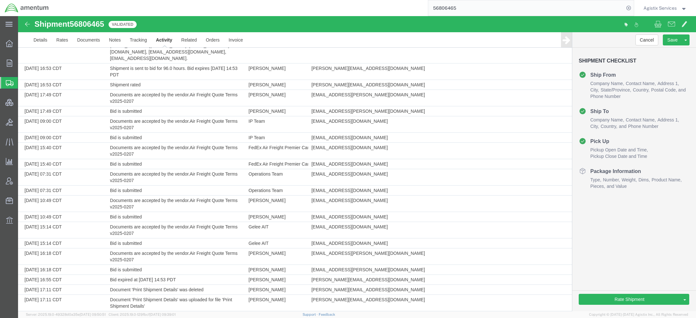
scroll to position [1120, 0]
copy td "X20251231999999"
click at [41, 36] on link "Details" at bounding box center [40, 39] width 23 height 15
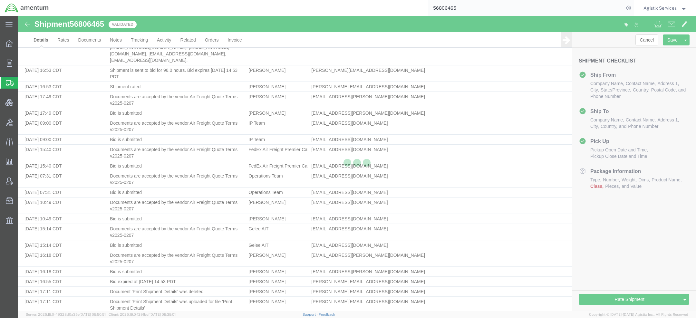
select select "42668"
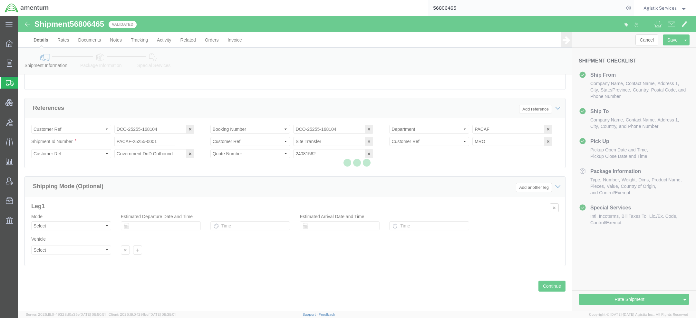
scroll to position [396, 0]
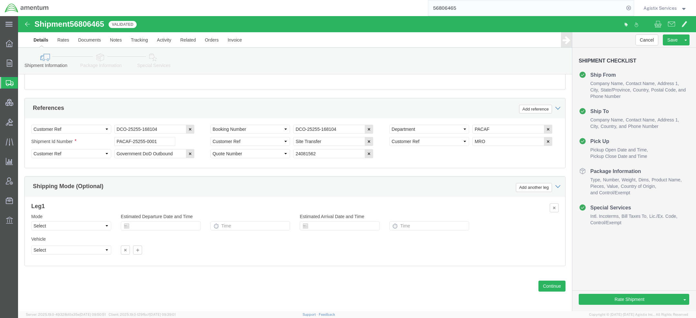
click icon
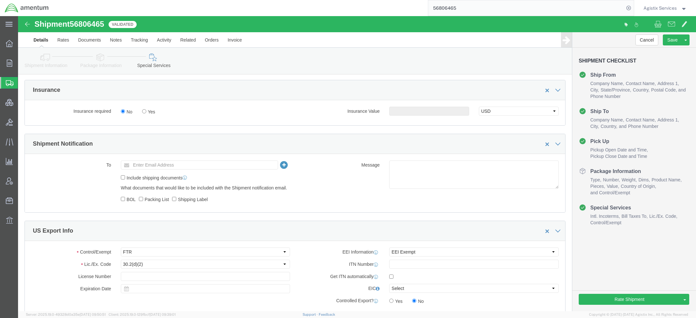
scroll to position [273, 0]
click button "Rate Shipment"
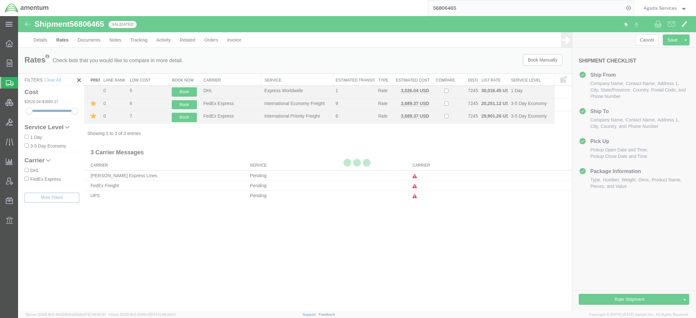
scroll to position [0, 0]
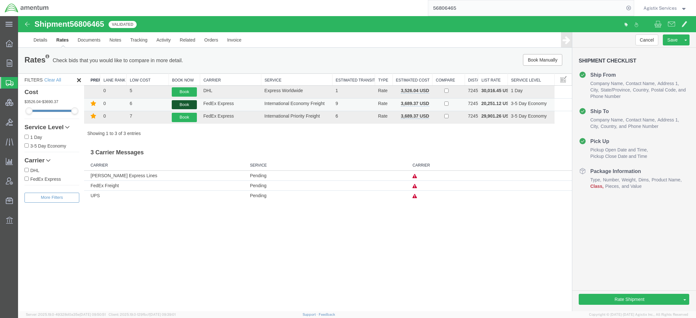
click at [184, 103] on button "Book" at bounding box center [184, 104] width 25 height 9
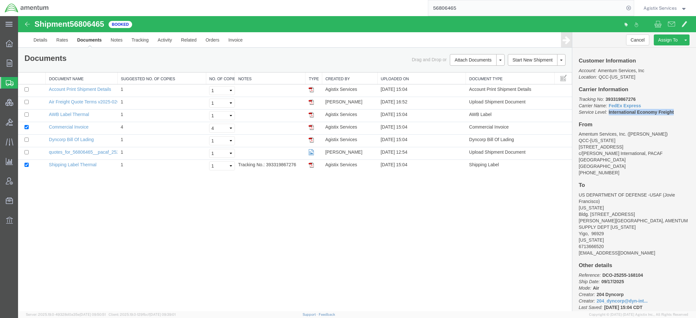
drag, startPoint x: 608, startPoint y: 112, endPoint x: 695, endPoint y: 112, distance: 86.3
click at [695, 112] on div "Customer Information Account: Amentum Services, Inc Location: [GEOGRAPHIC_DATA]…" at bounding box center [634, 179] width 124 height 263
copy b "International Economy Freight"
